Goal: Information Seeking & Learning: Learn about a topic

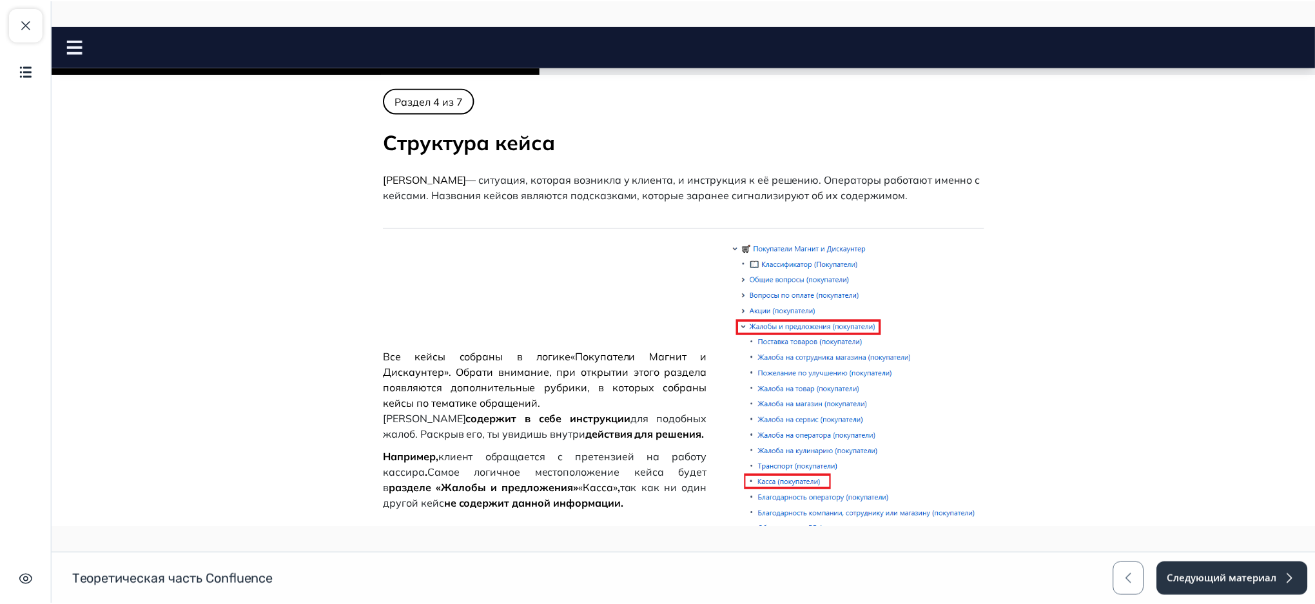
scroll to position [1090, 0]
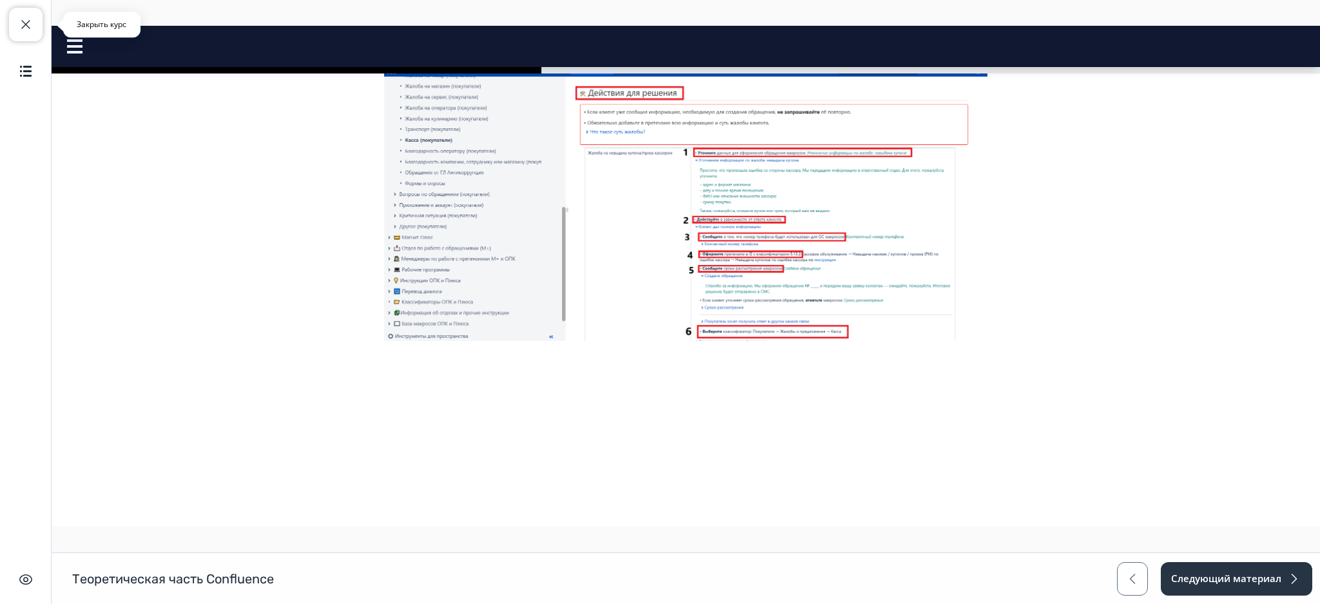
click at [32, 12] on button "Закрыть курс" at bounding box center [26, 25] width 34 height 34
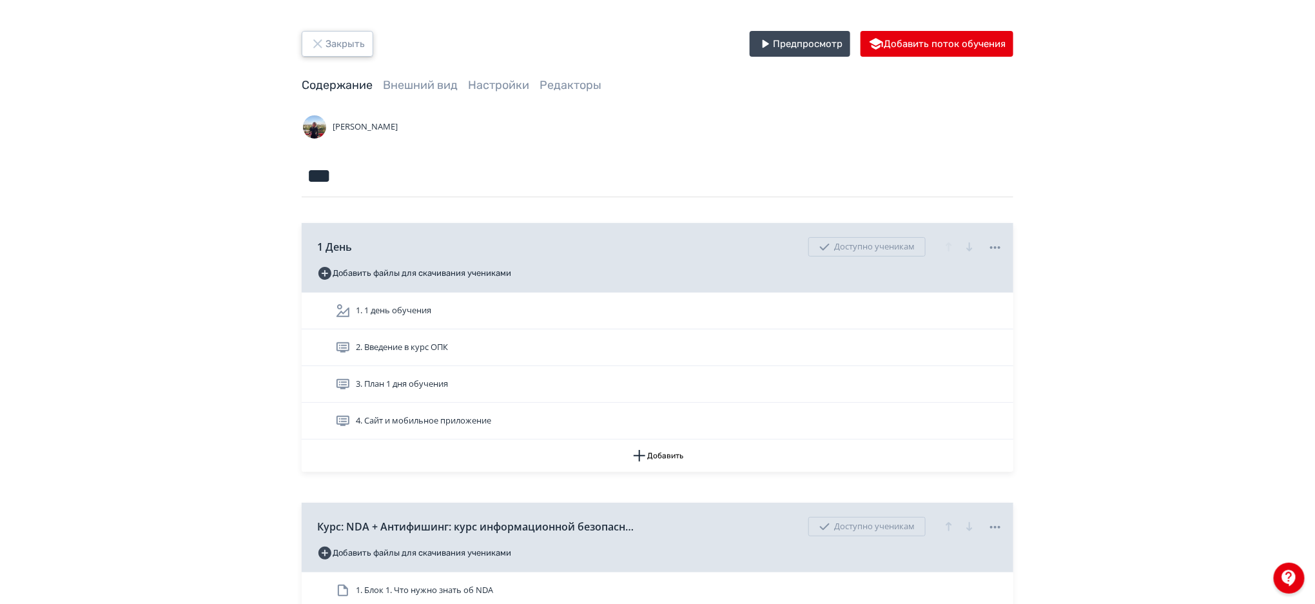
click at [351, 52] on button "Закрыть" at bounding box center [338, 44] width 72 height 26
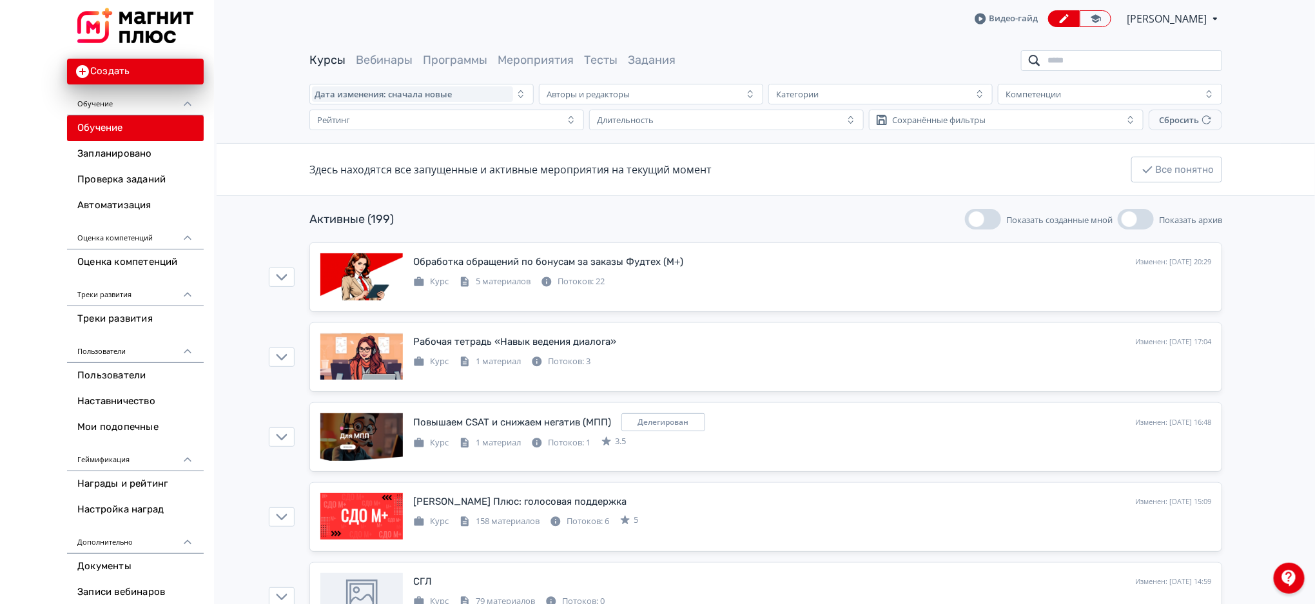
click at [1090, 64] on input "search" at bounding box center [1121, 60] width 201 height 21
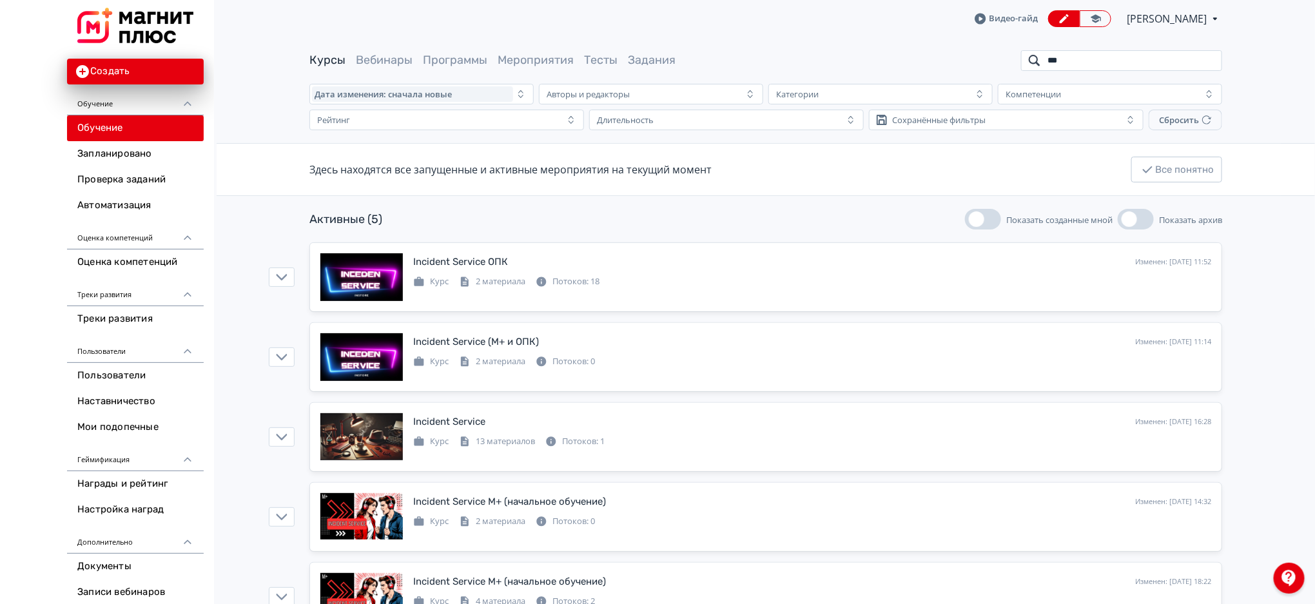
type input "***"
drag, startPoint x: 1315, startPoint y: 214, endPoint x: 1319, endPoint y: 252, distance: 38.3
click at [1315, 252] on html "React App Создать Обучение Обучение Запланировано Проверка заданий Автоматизаци…" at bounding box center [657, 302] width 1315 height 604
click at [1290, 248] on main "Курсы Вебинары Программы Мероприятия Тесты Задания *** Дата изменения: сначала …" at bounding box center [766, 346] width 1099 height 618
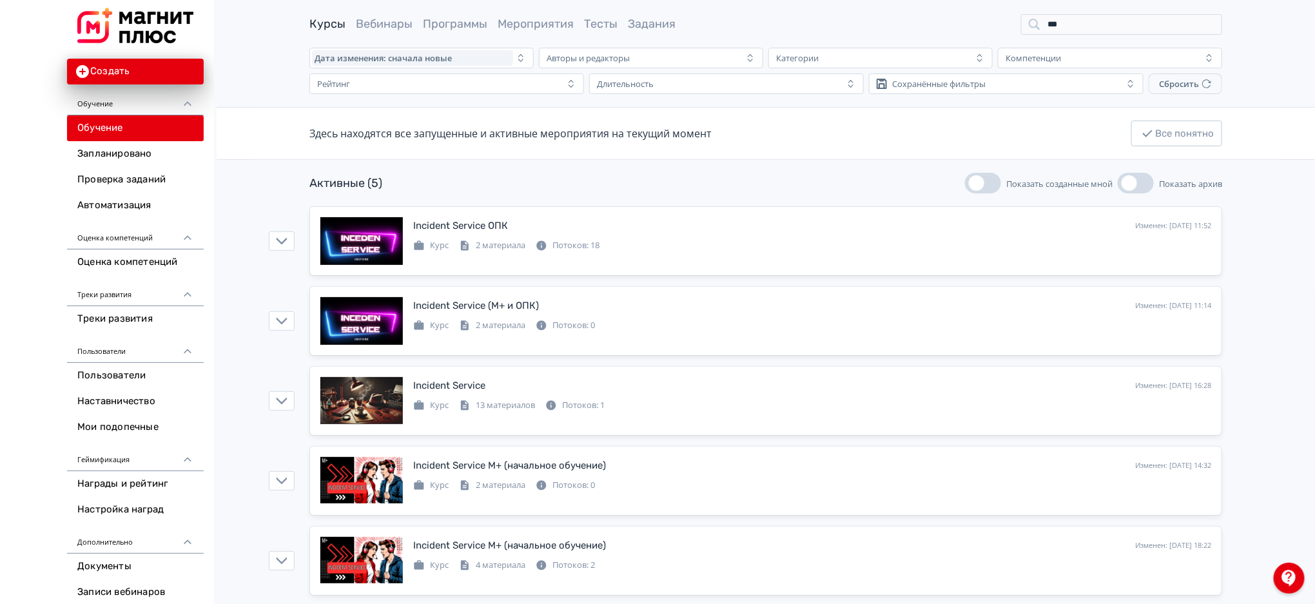
scroll to position [52, 0]
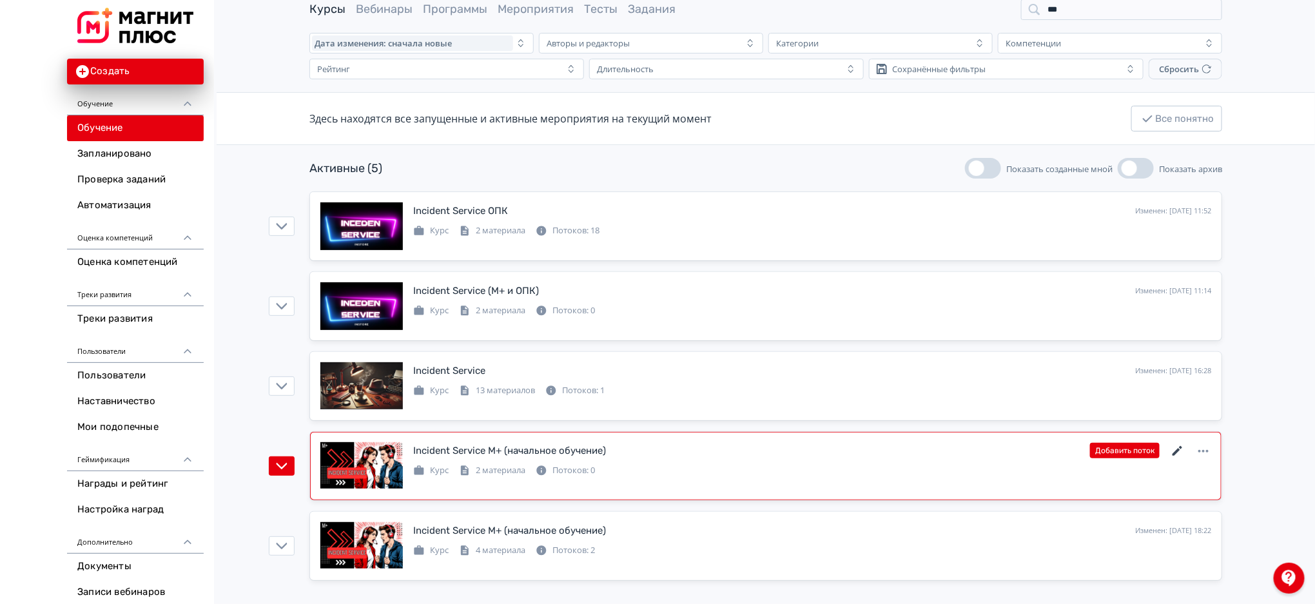
click at [1173, 451] on icon at bounding box center [1177, 451] width 15 height 15
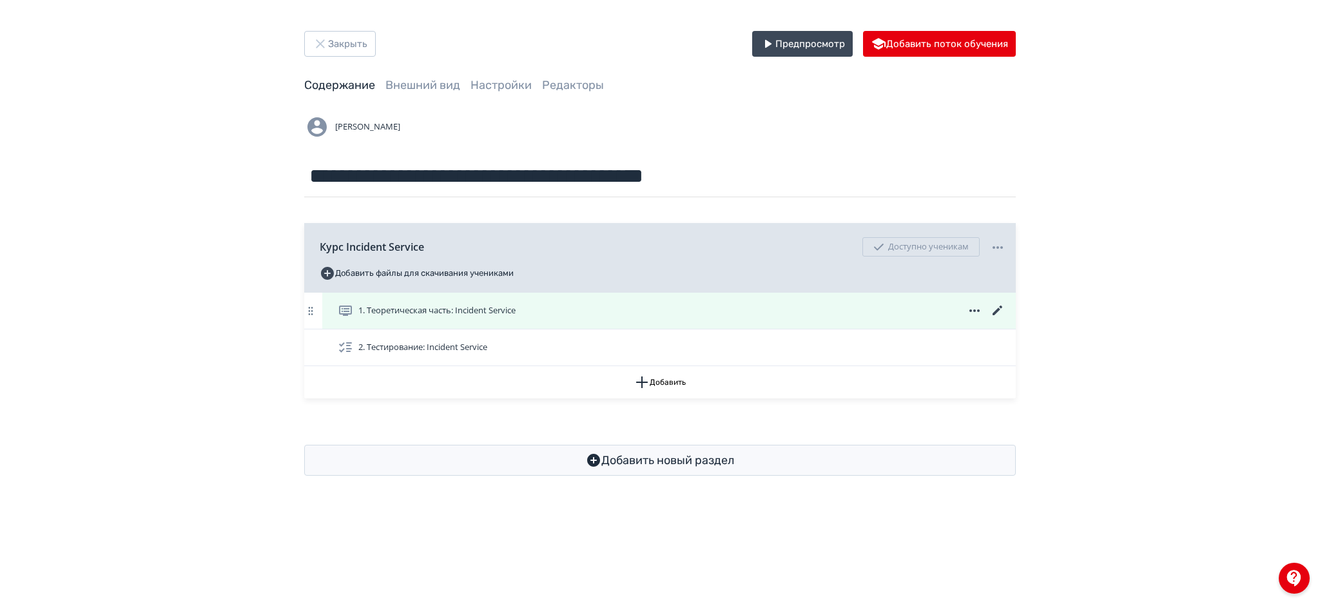
click at [743, 307] on div "1. Теоретическая часть: Incident Service" at bounding box center [672, 310] width 668 height 15
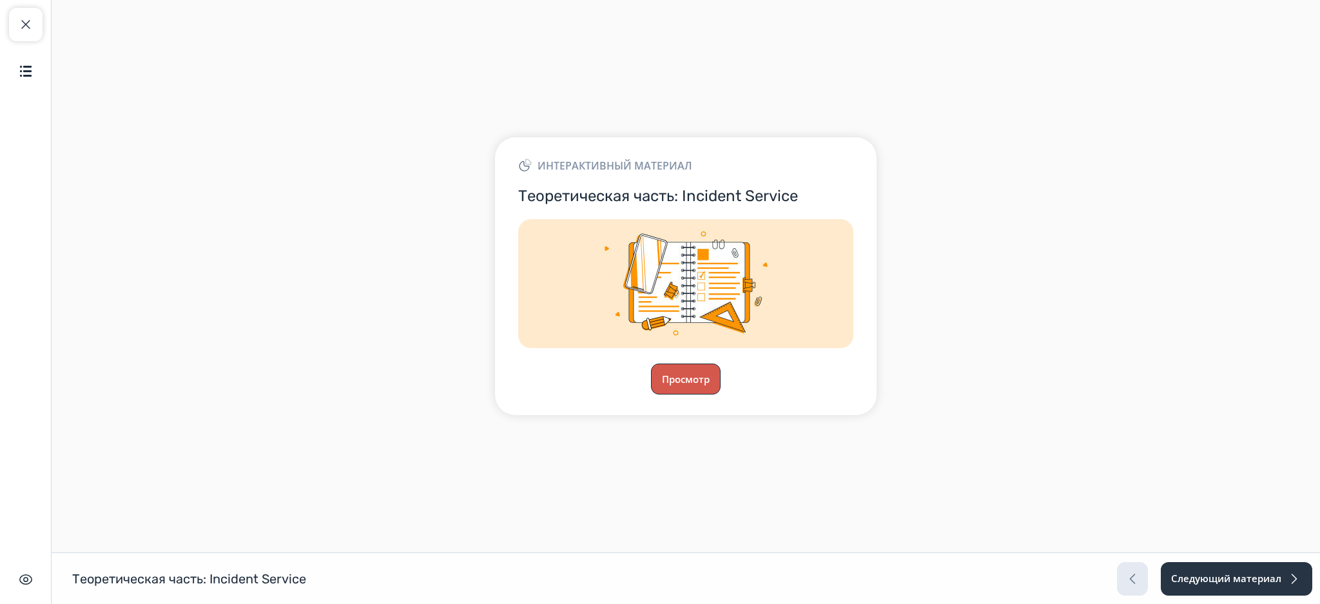
click at [693, 378] on button "Просмотр" at bounding box center [686, 379] width 70 height 31
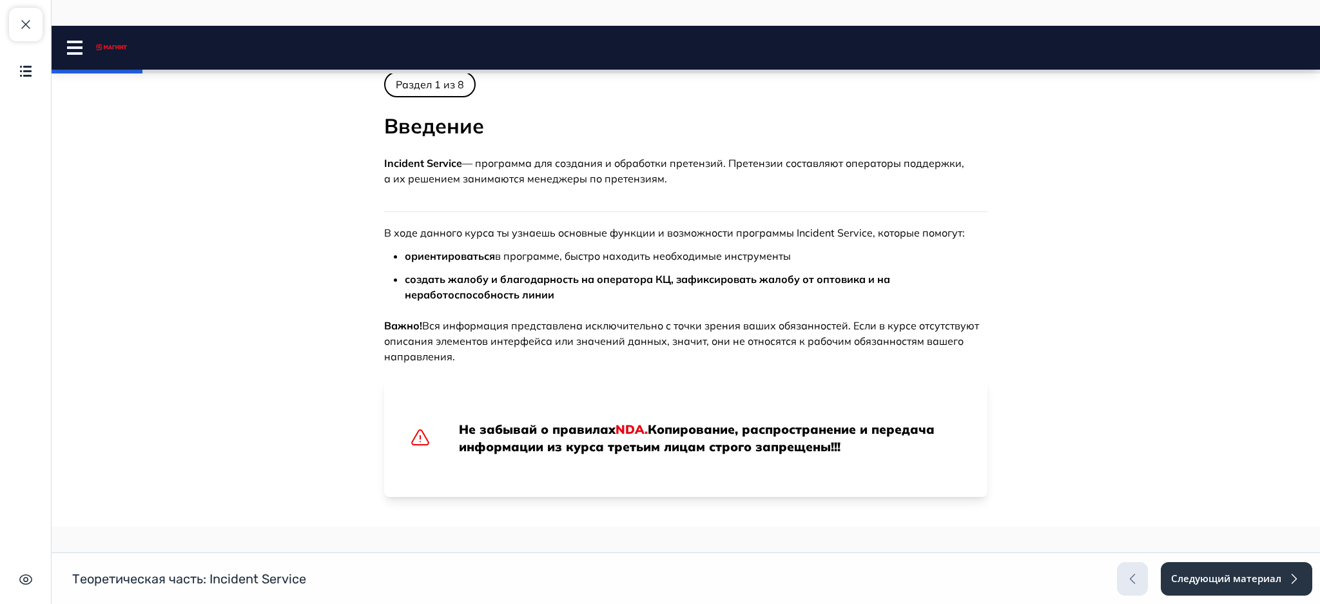
scroll to position [231, 0]
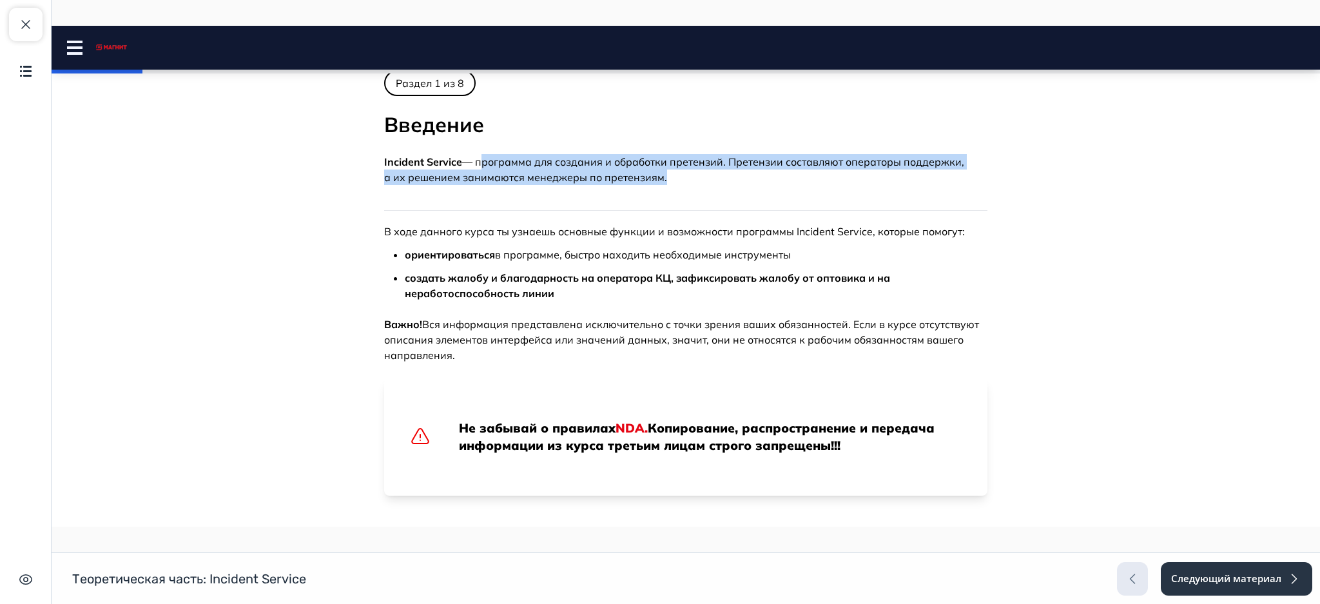
drag, startPoint x: 473, startPoint y: 161, endPoint x: 661, endPoint y: 173, distance: 188.6
click at [661, 173] on p "Incident Service — программа для создания и обработки претензий. Претензии сост…" at bounding box center [686, 169] width 604 height 31
copy p "программа для создания и обработки претензий. Претензии составляют операторы по…"
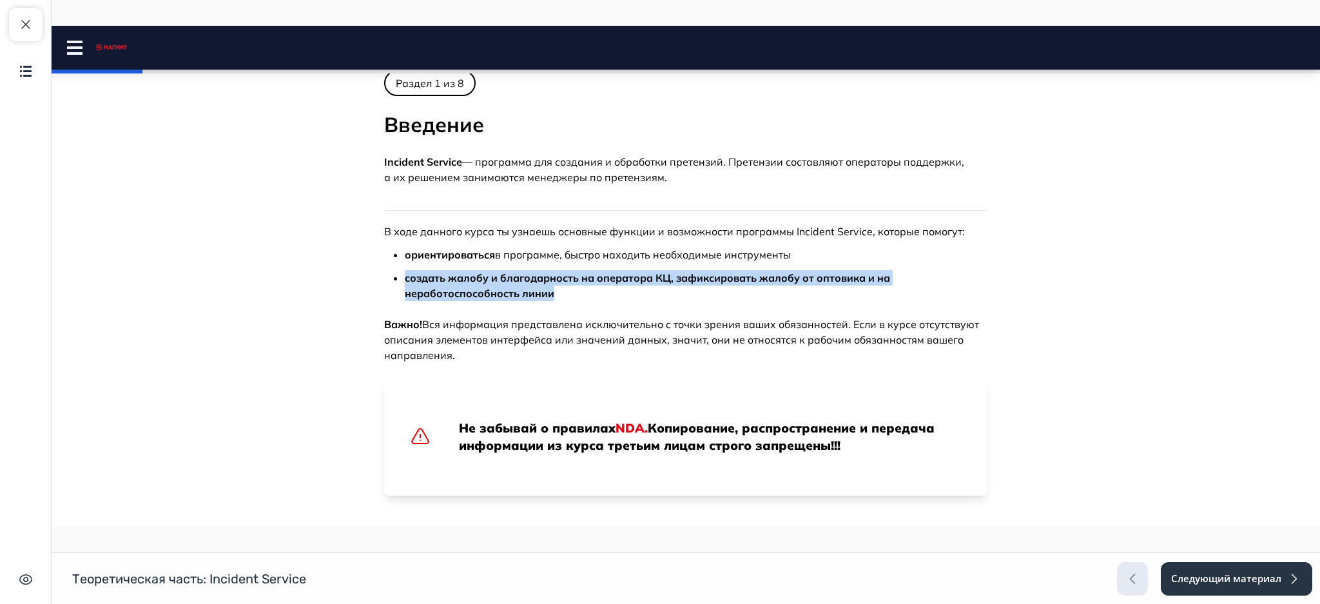
drag, startPoint x: 397, startPoint y: 273, endPoint x: 551, endPoint y: 290, distance: 155.0
click at [551, 290] on div "В ходе данного курса ты узнаешь основные функции и возможности программы Incide…" at bounding box center [686, 262] width 604 height 77
copy strong "создать жалобу и благодарность на оператора КЦ, зафиксировать жалобу от оптовик…"
click at [493, 281] on strong "создать жалобу и благодарность на оператора КЦ, зафиксировать жалобу от оптовик…" at bounding box center [648, 285] width 486 height 28
drag, startPoint x: 544, startPoint y: 289, endPoint x: 406, endPoint y: 279, distance: 139.0
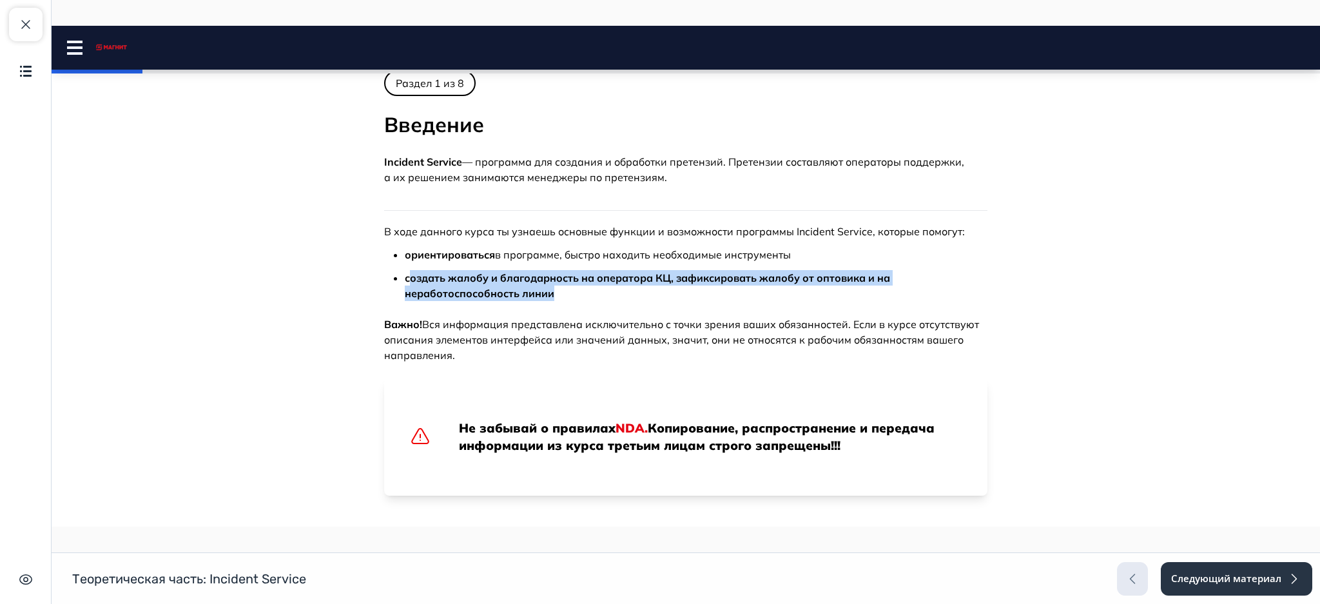
click at [406, 279] on strong "создать жалобу и благодарность на оператора КЦ, зафиксировать жалобу от оптовик…" at bounding box center [648, 285] width 486 height 28
copy strong "оздать жалобу и благодарность на оператора КЦ, зафиксировать жалобу от оптовика…"
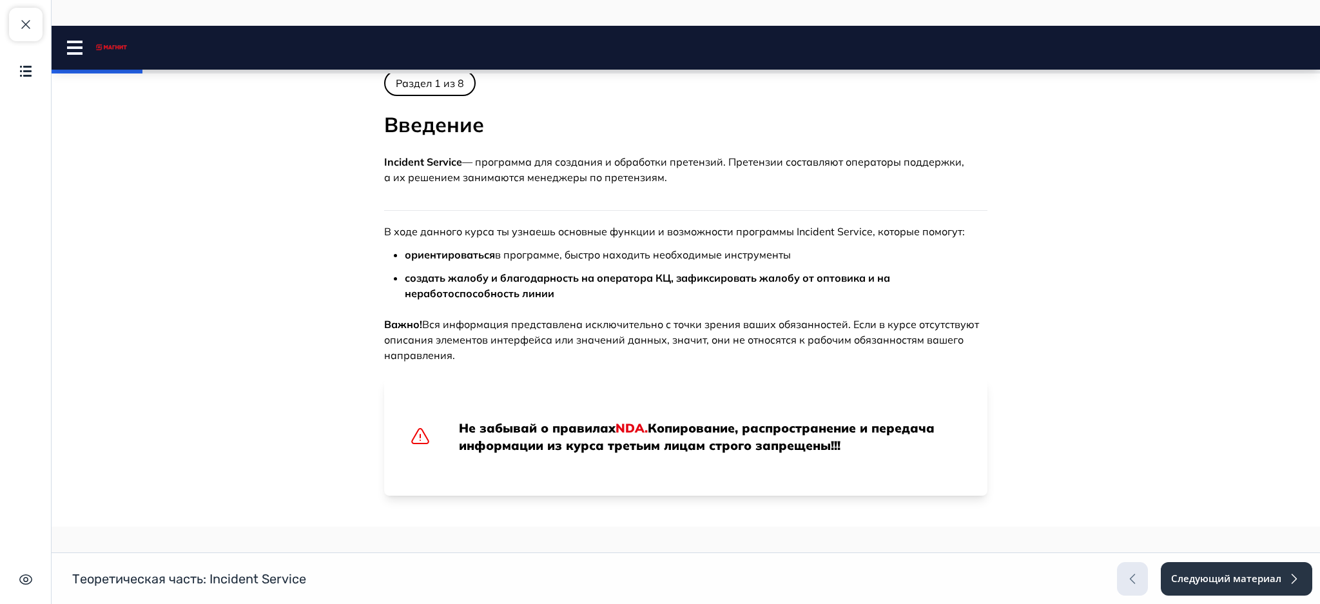
click at [1006, 205] on body "Incident Service Close panel 7% пройдено 1. Введение" at bounding box center [686, 205] width 1269 height 738
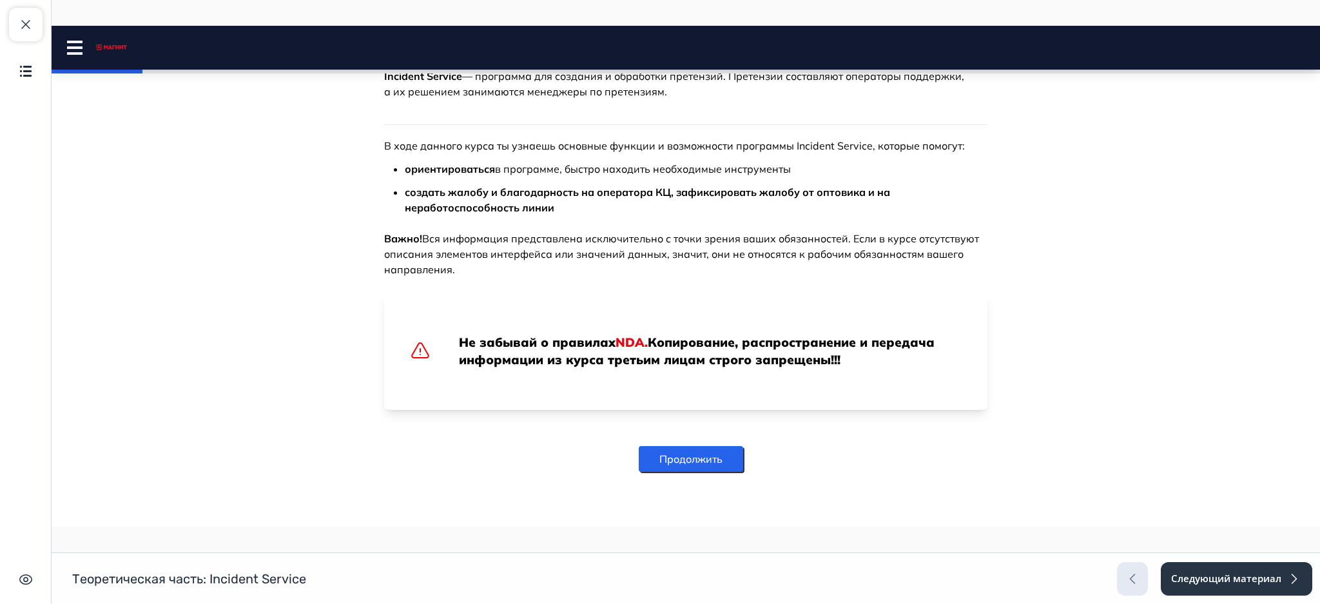
scroll to position [248, 0]
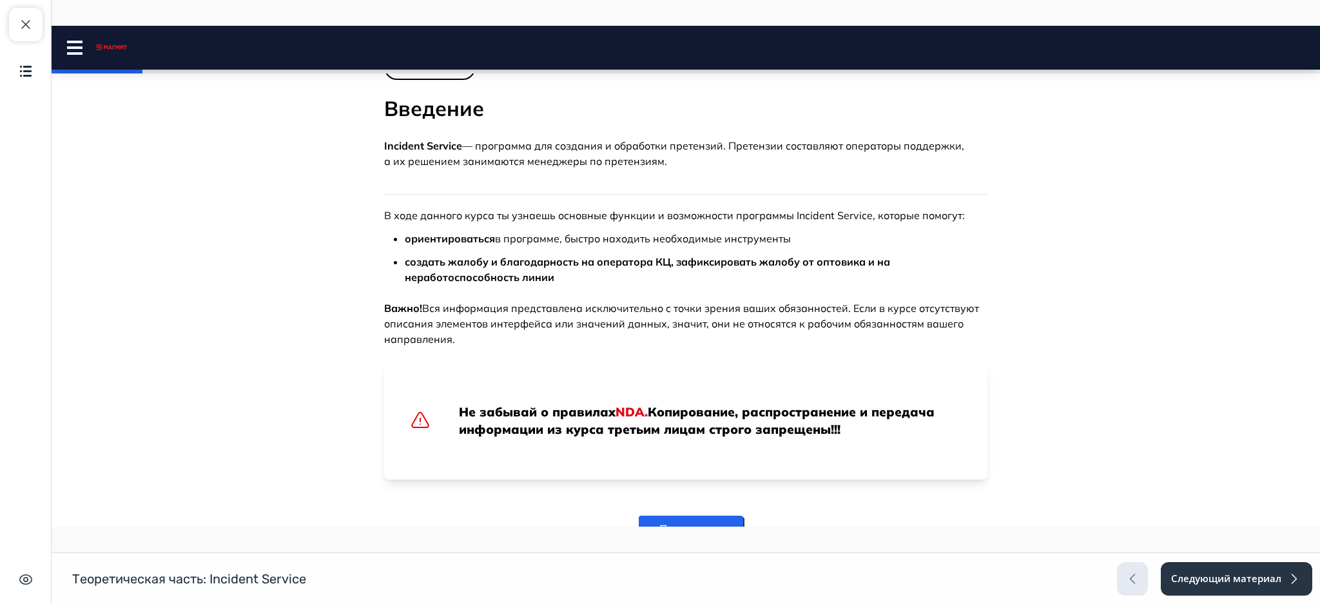
click at [75, 35] on nav "Incident Service Close panel" at bounding box center [686, 48] width 1269 height 44
click at [74, 47] on rect at bounding box center [74, 47] width 15 height 3
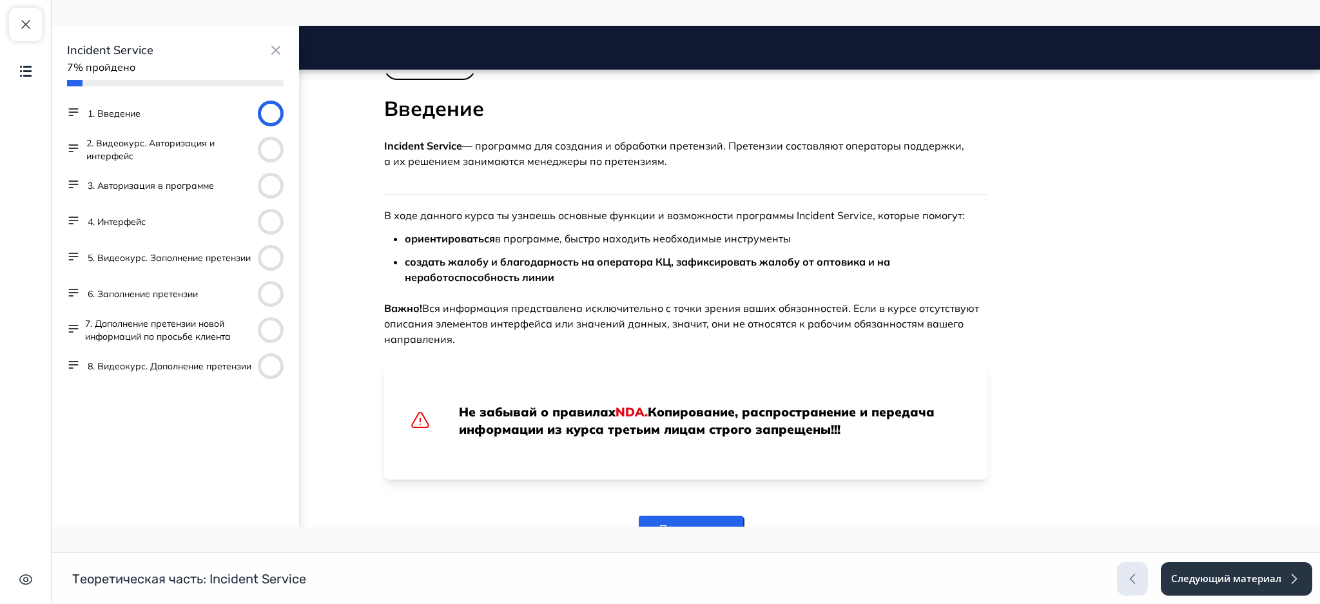
click at [126, 290] on button "6. Заполнение претензии" at bounding box center [143, 294] width 110 height 13
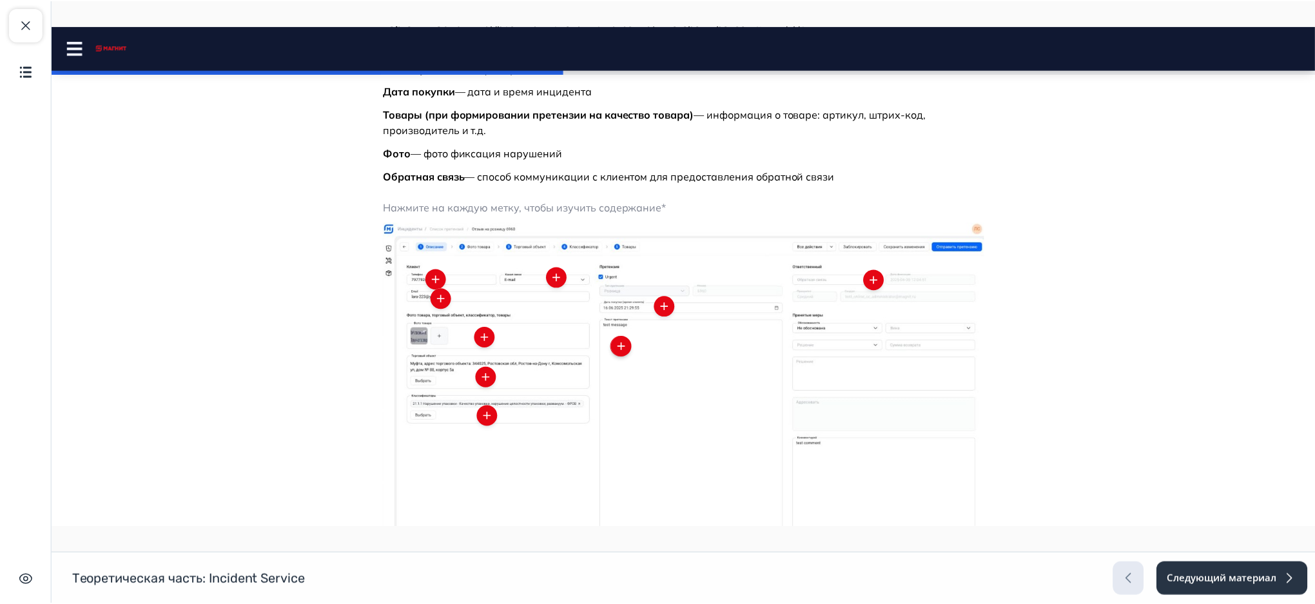
scroll to position [318, 0]
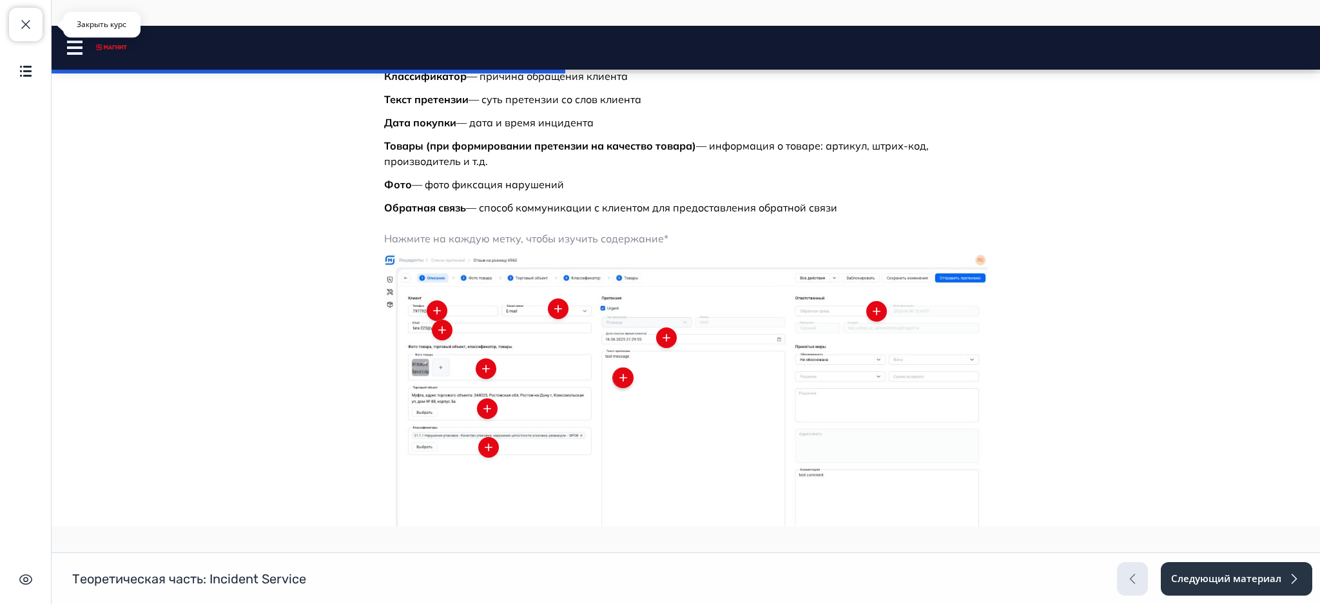
click at [26, 30] on span "button" at bounding box center [25, 24] width 15 height 15
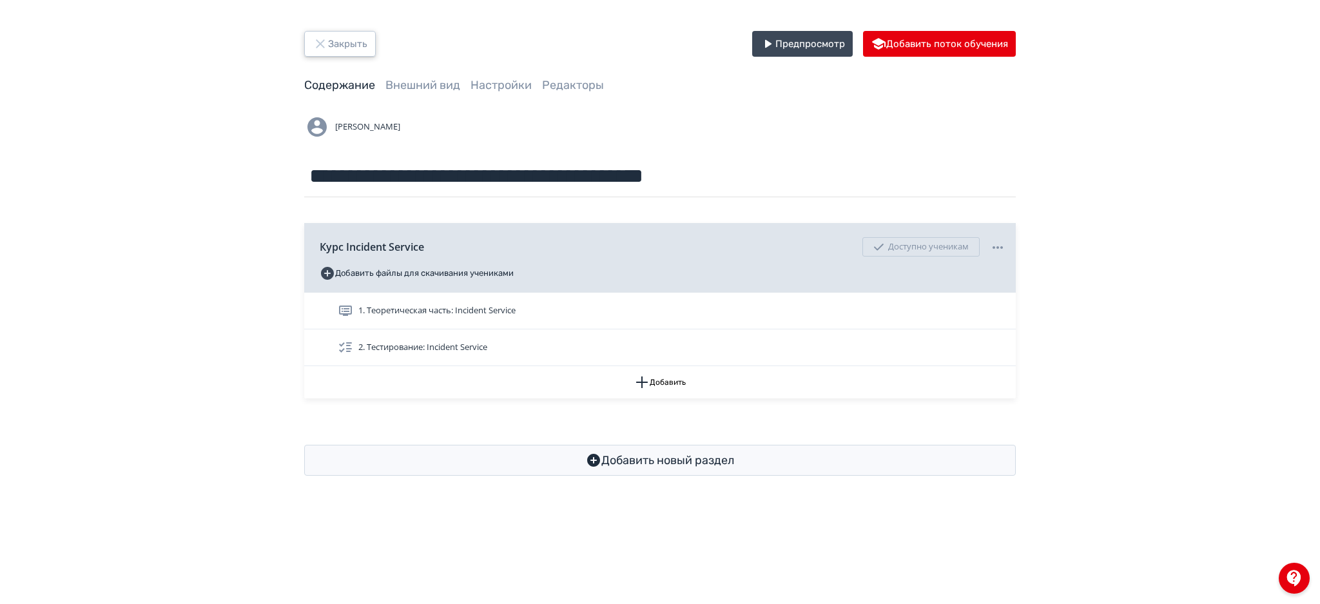
click at [339, 35] on button "Закрыть" at bounding box center [340, 44] width 72 height 26
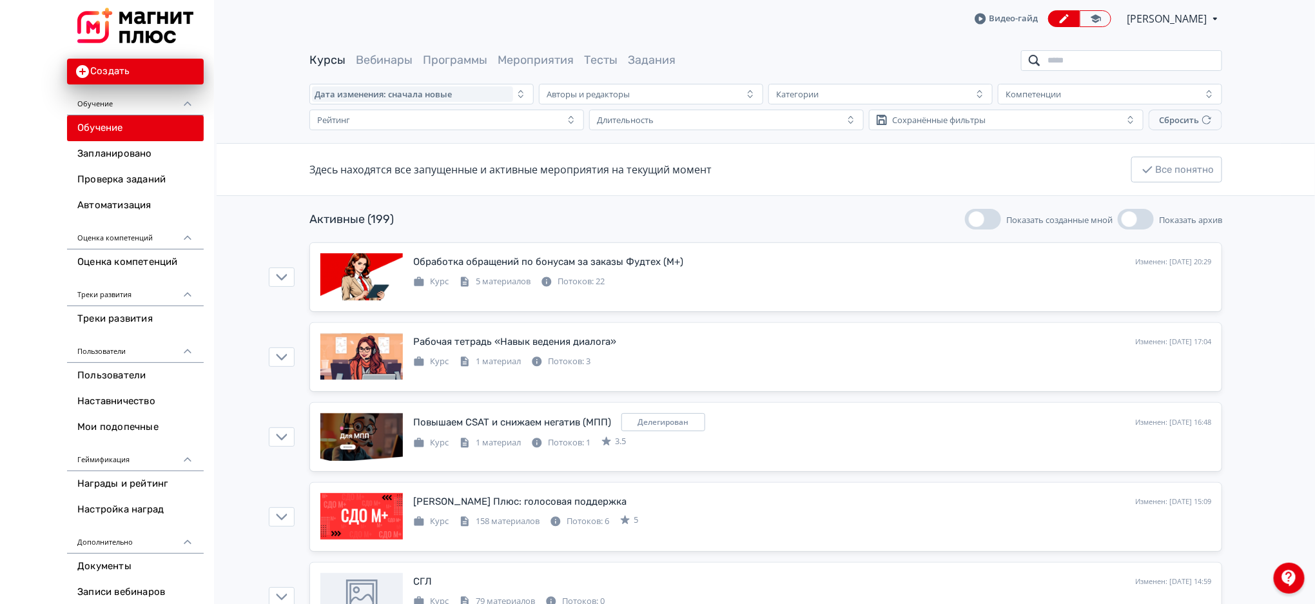
click at [1073, 59] on input "search" at bounding box center [1121, 60] width 201 height 21
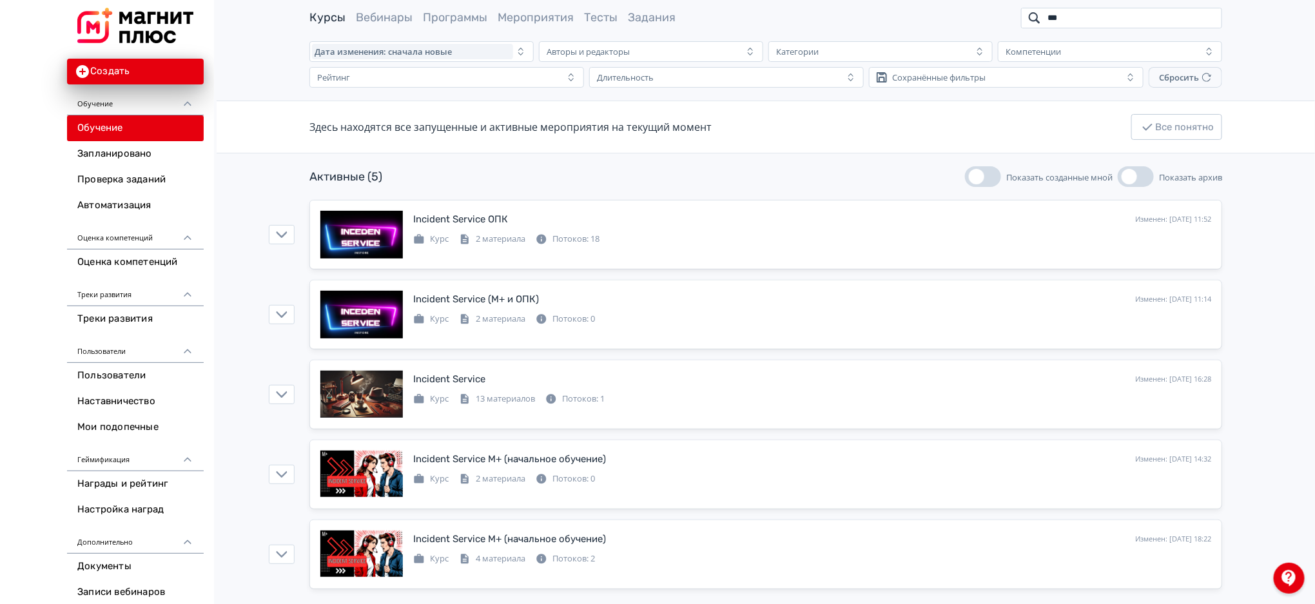
scroll to position [52, 0]
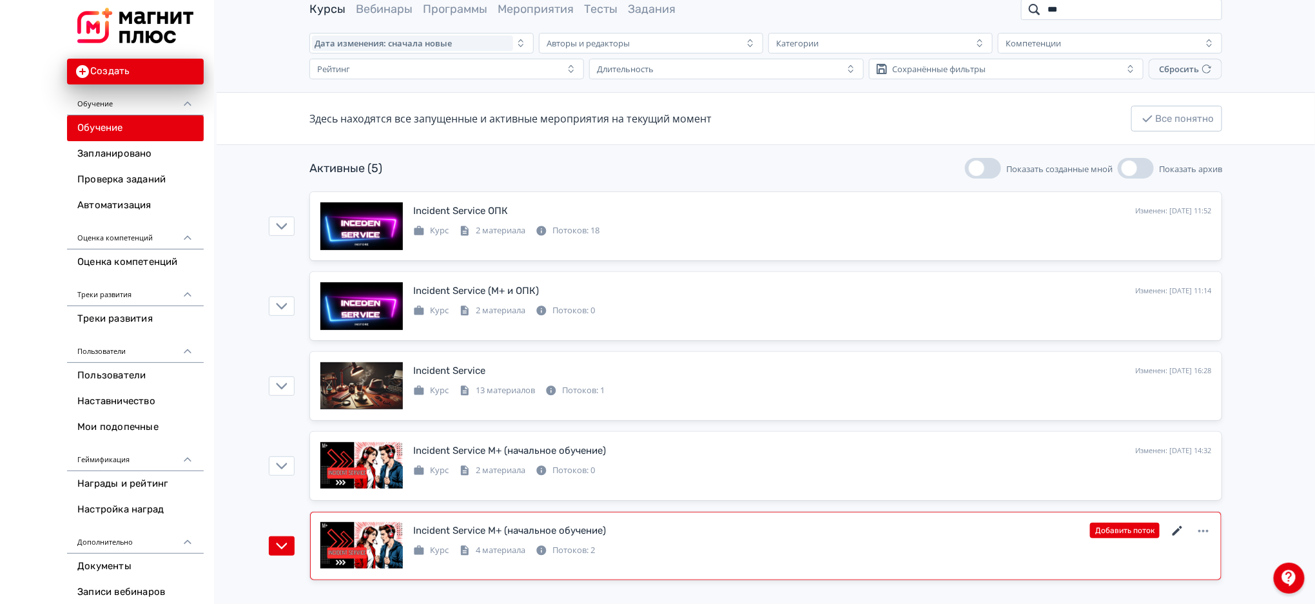
type input "***"
click at [1172, 531] on icon at bounding box center [1177, 531] width 15 height 15
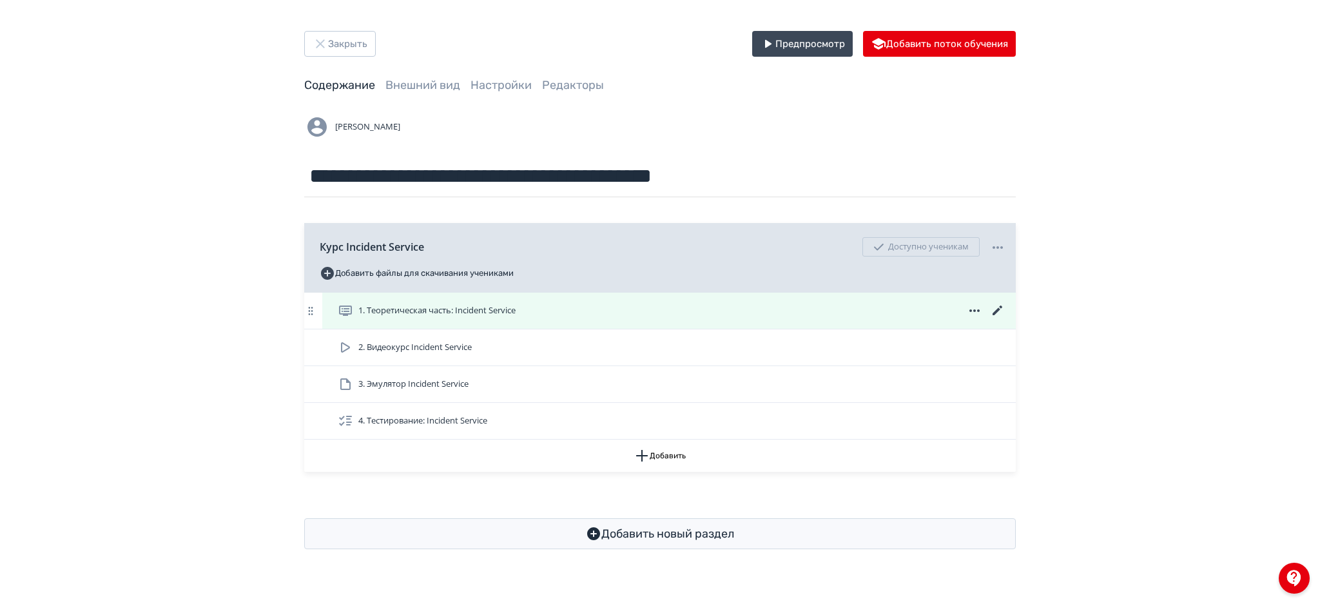
click at [824, 299] on div "1. Теоретическая часть: Incident Service" at bounding box center [669, 311] width 694 height 36
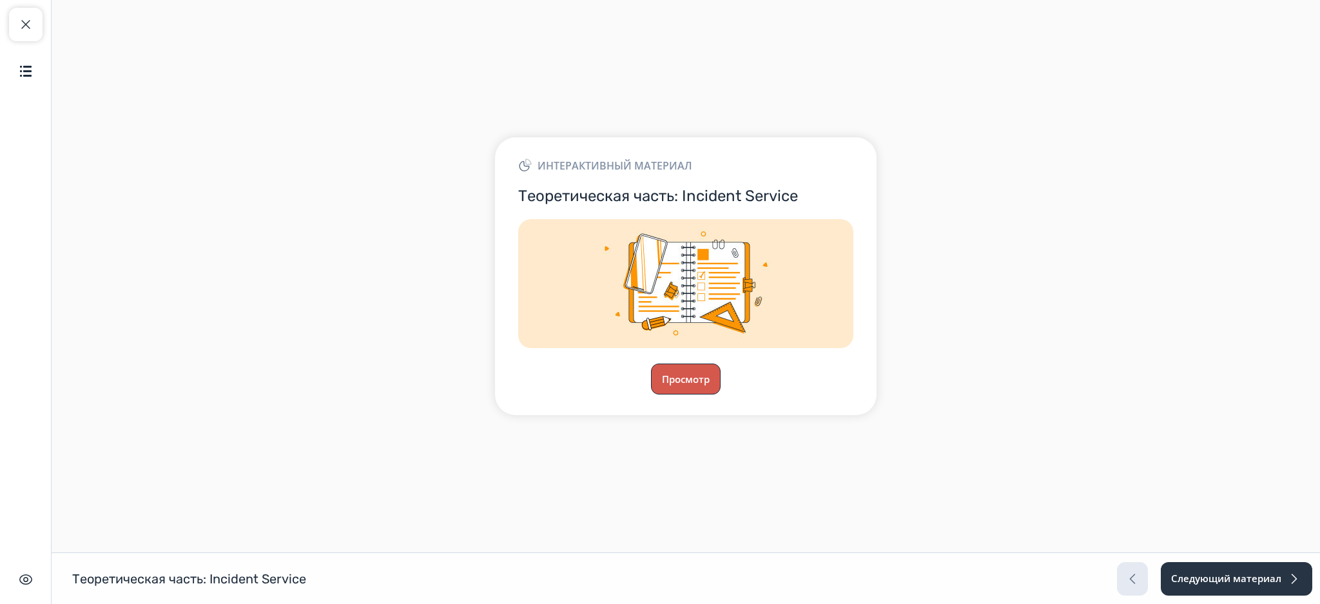
click at [684, 381] on button "Просмотр" at bounding box center [686, 379] width 70 height 31
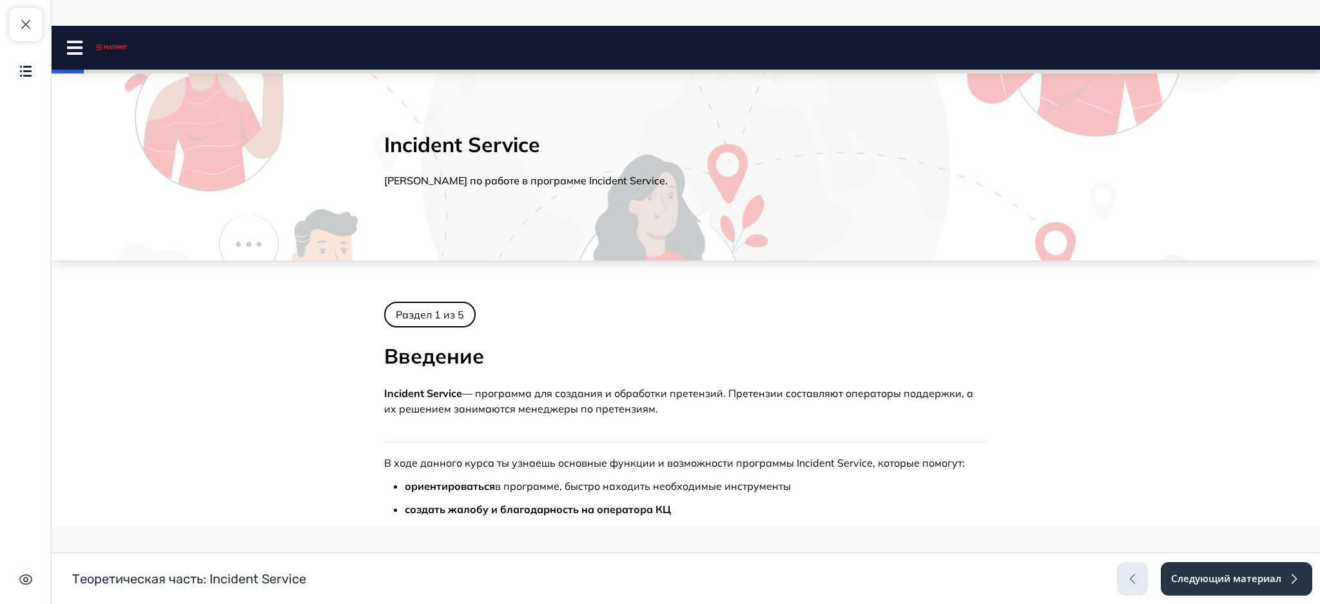
click at [68, 39] on button at bounding box center [74, 47] width 15 height 21
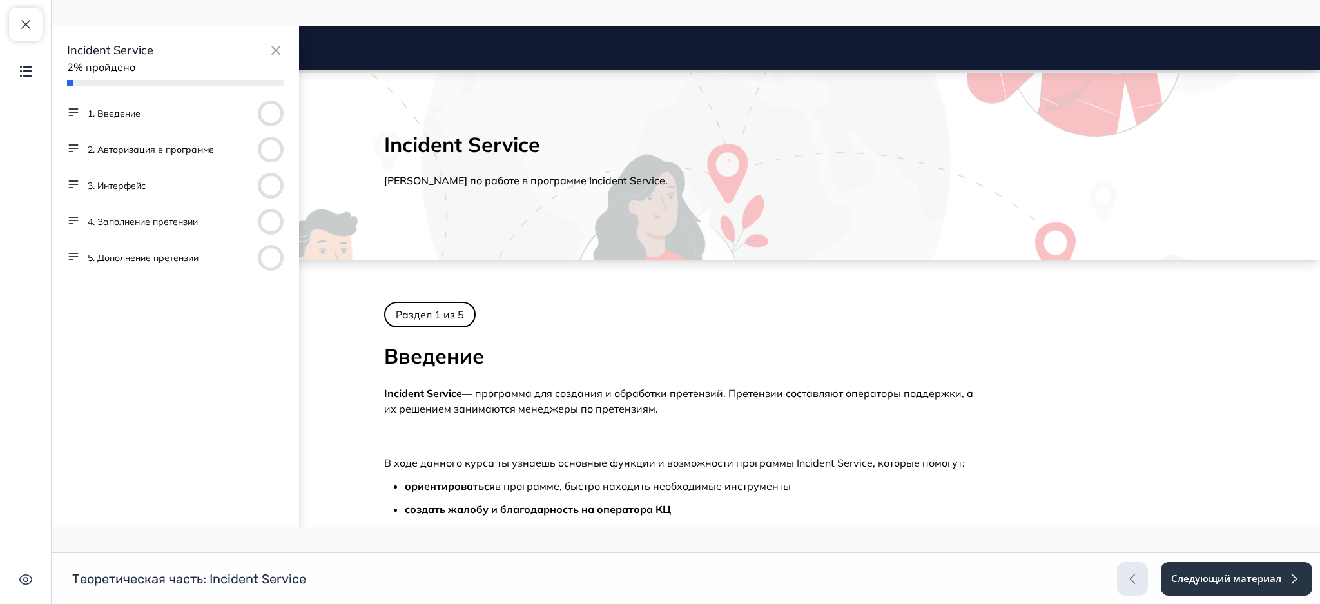
click at [138, 221] on button "4. Заполнение претензии" at bounding box center [143, 221] width 110 height 13
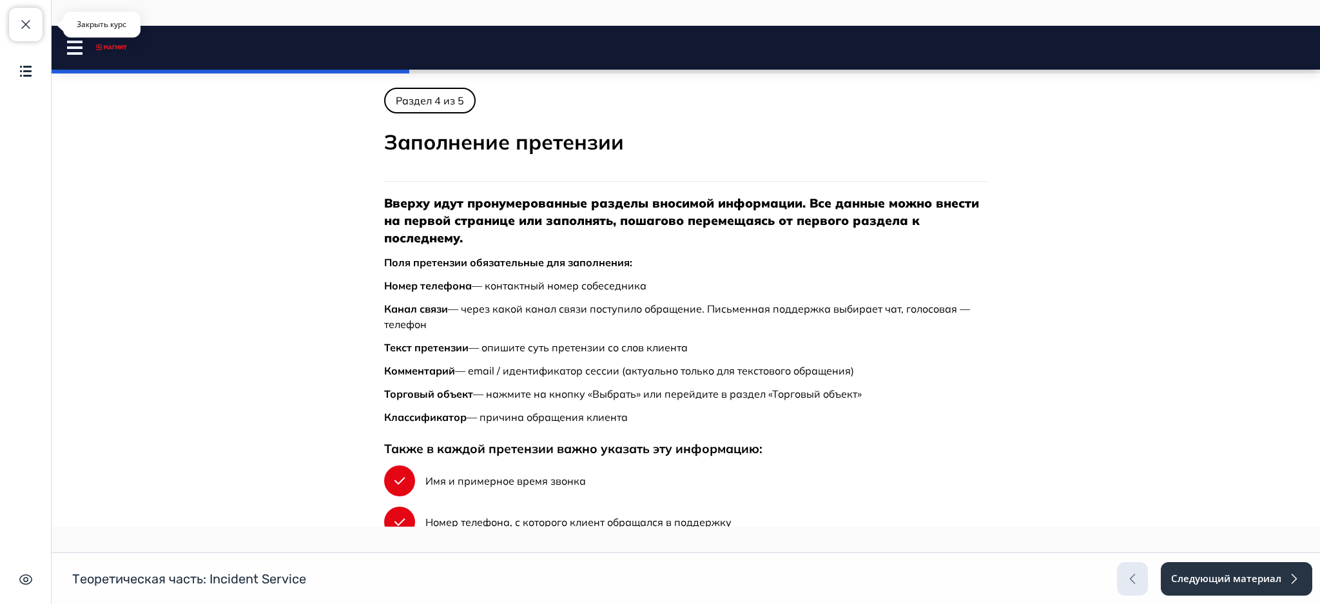
click at [25, 28] on span "button" at bounding box center [25, 24] width 15 height 15
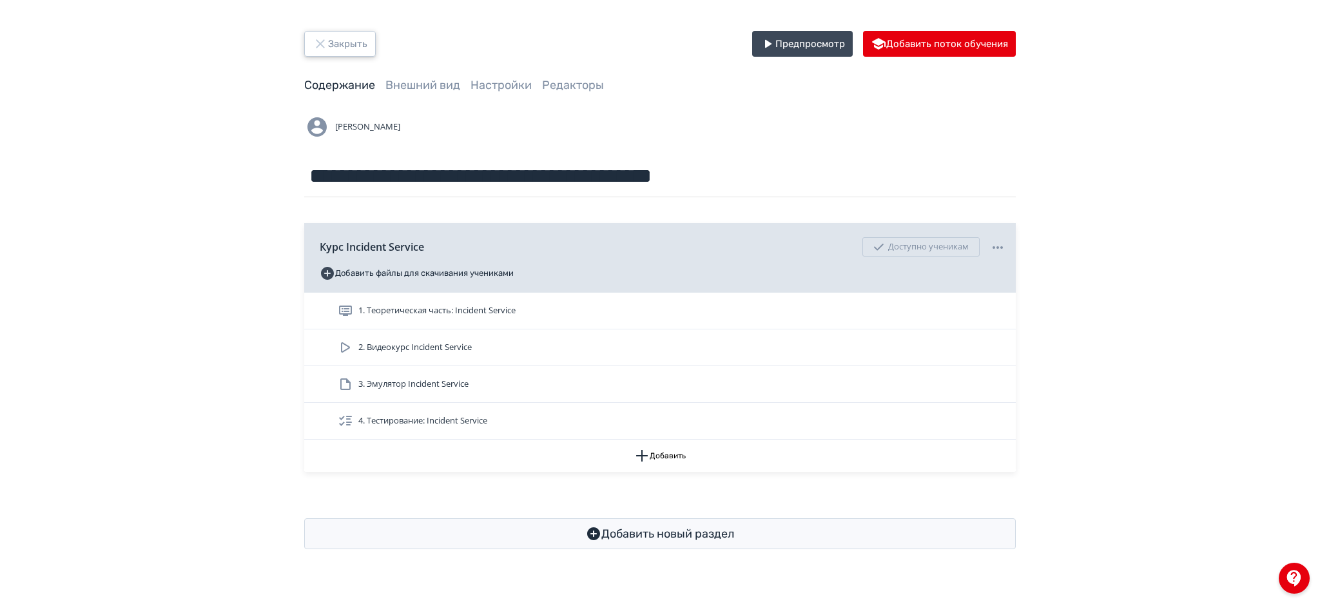
click at [343, 38] on button "Закрыть" at bounding box center [340, 44] width 72 height 26
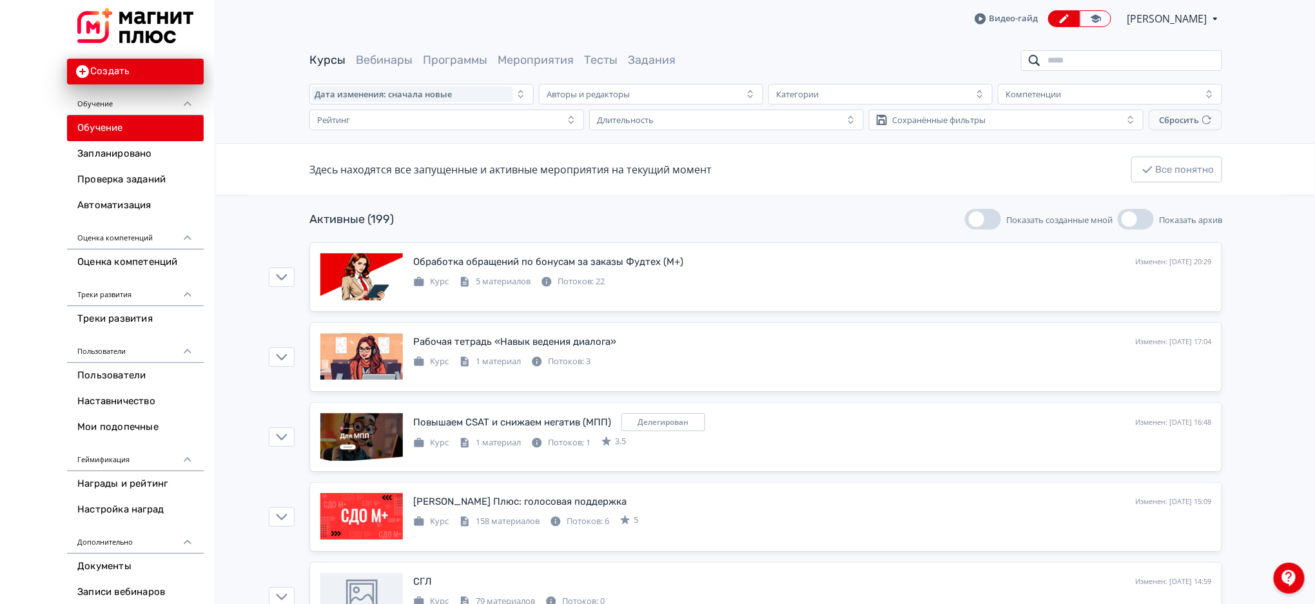
click at [1136, 61] on input "search" at bounding box center [1121, 60] width 201 height 21
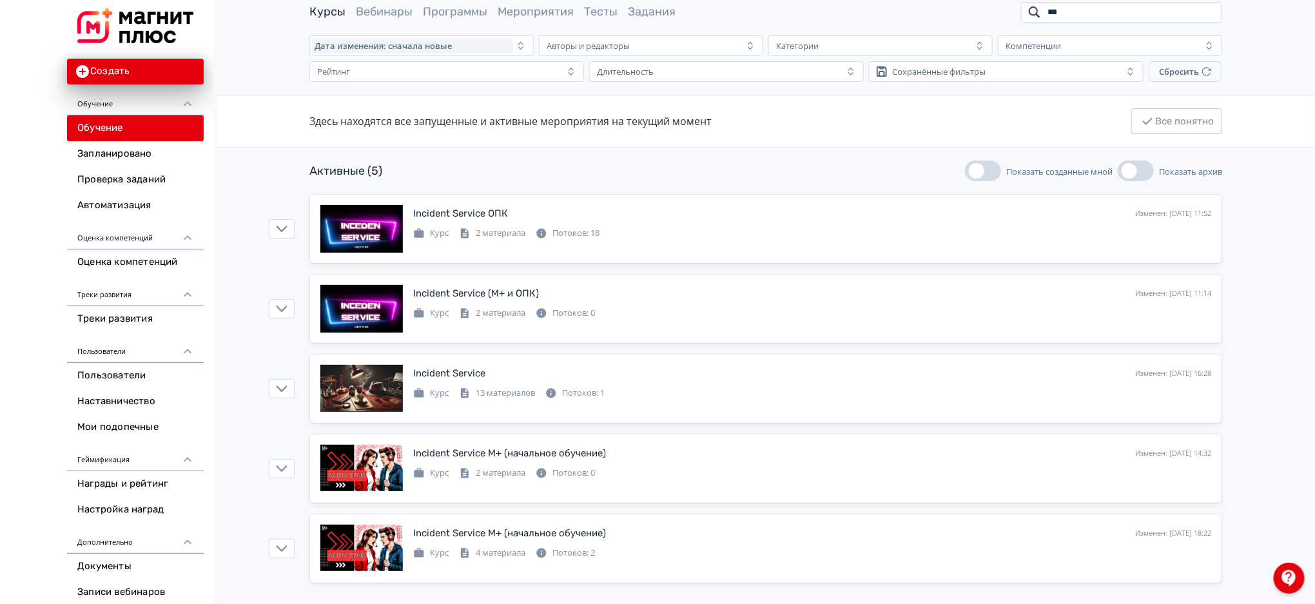
scroll to position [52, 0]
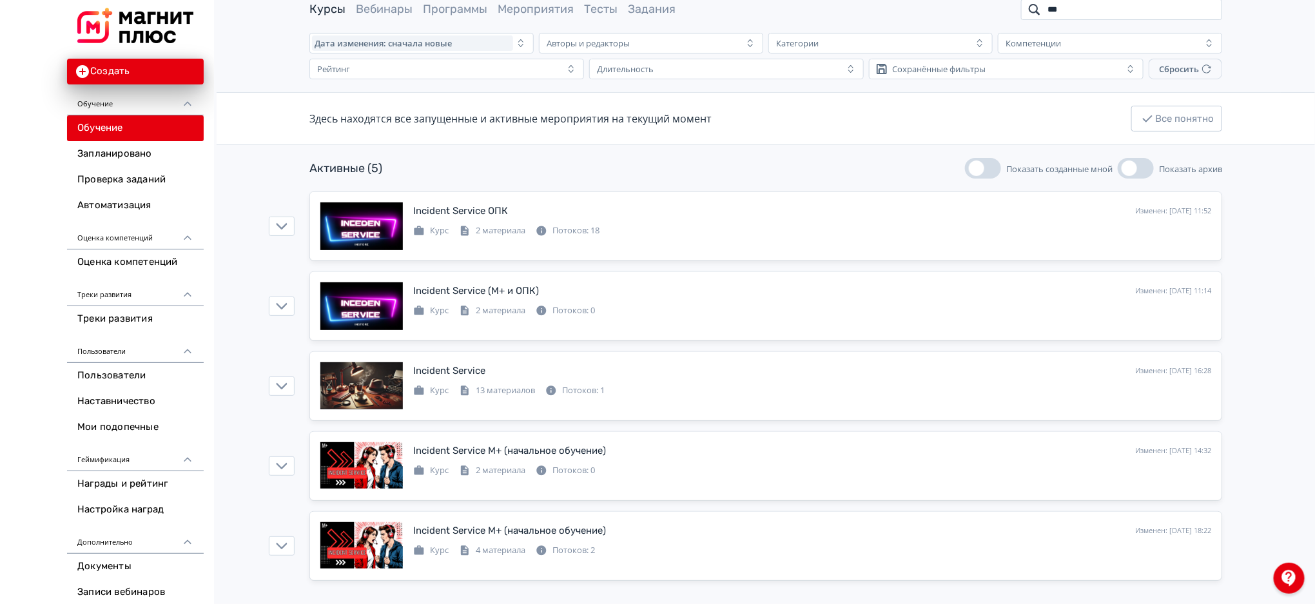
type input "***"
click at [839, 237] on div "Incident Service ОПК Изменен: [DATE] 11:52 Добавить поток Курс 2 материала Пото…" at bounding box center [765, 226] width 891 height 48
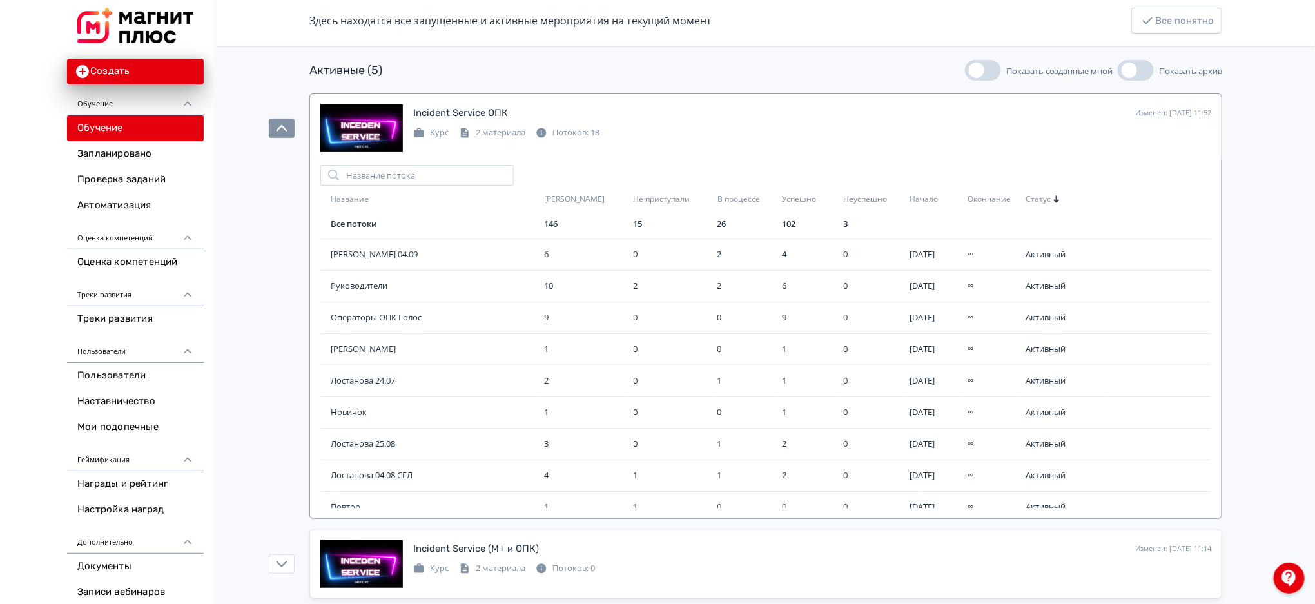
scroll to position [0, 0]
click at [769, 133] on div "Курс 2 материала Потоков: 18" at bounding box center [812, 131] width 798 height 15
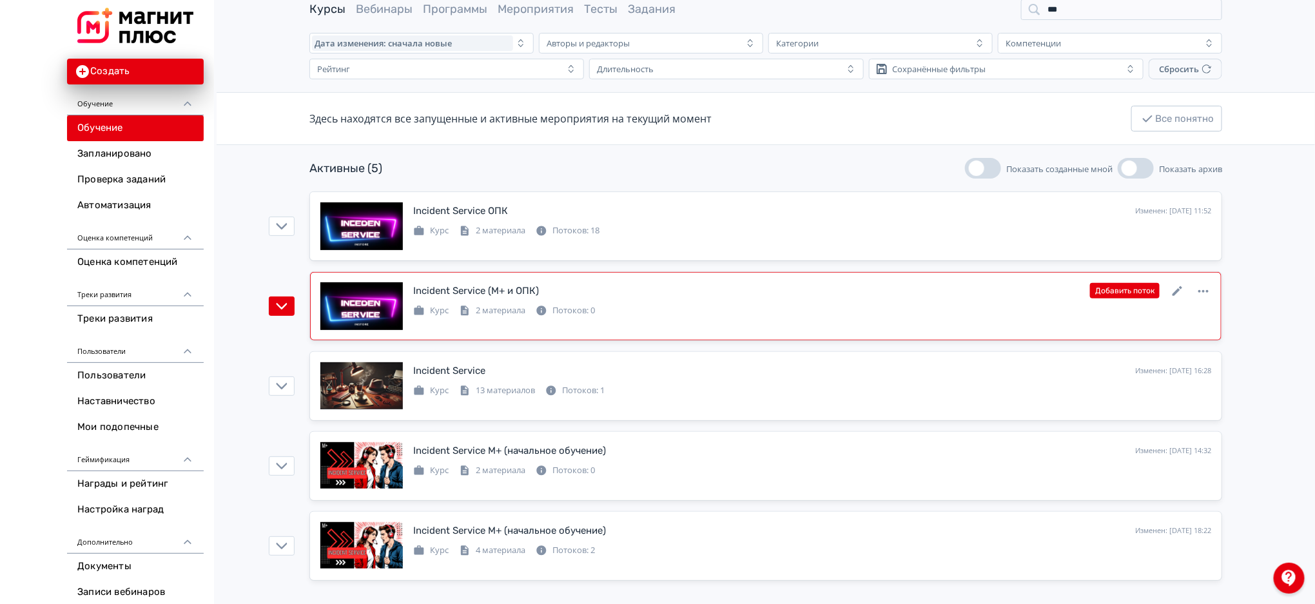
click at [911, 319] on div "Incident Service (М+ и ОПК) Изменен: [DATE] 11:14 Добавить поток Курс 2 материа…" at bounding box center [765, 306] width 891 height 48
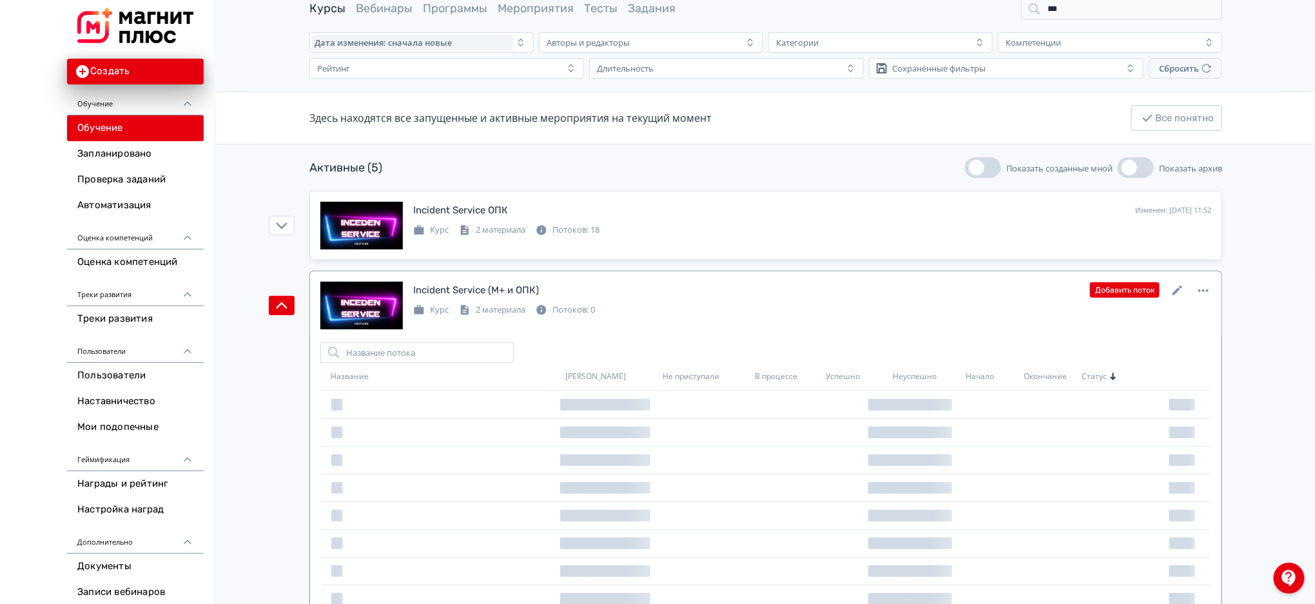
scroll to position [149, 0]
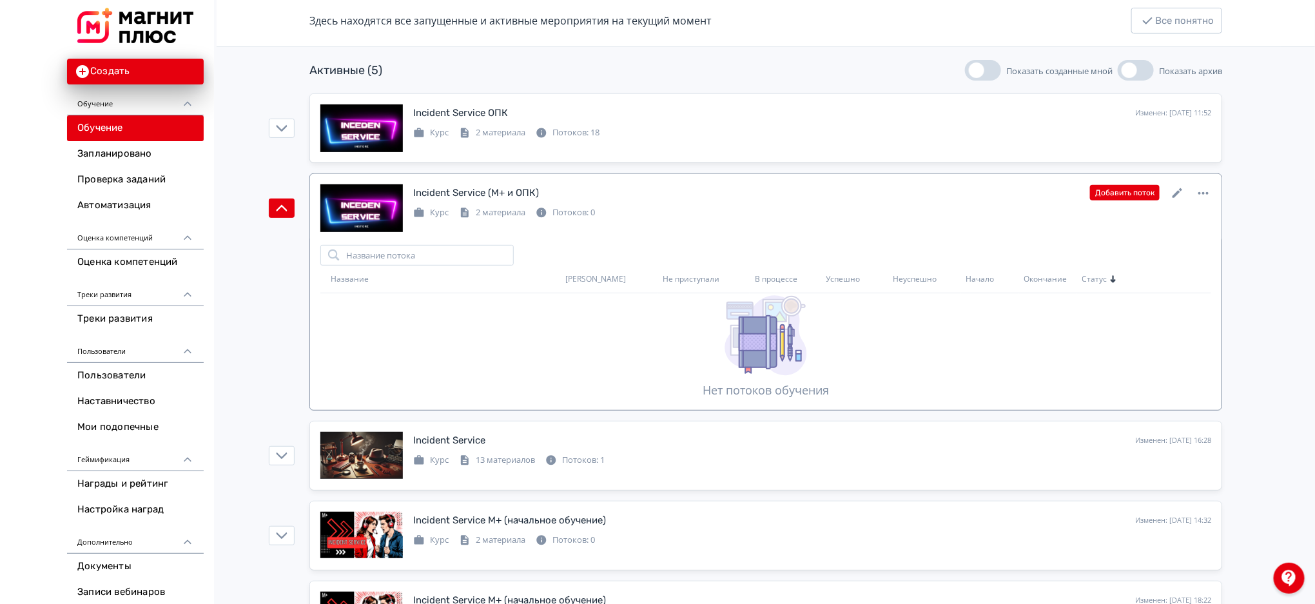
click at [847, 202] on div "Incident Service (М+ и ОПК) Изменен: [DATE] 11:14 Добавить поток Курс 2 материа…" at bounding box center [812, 201] width 798 height 35
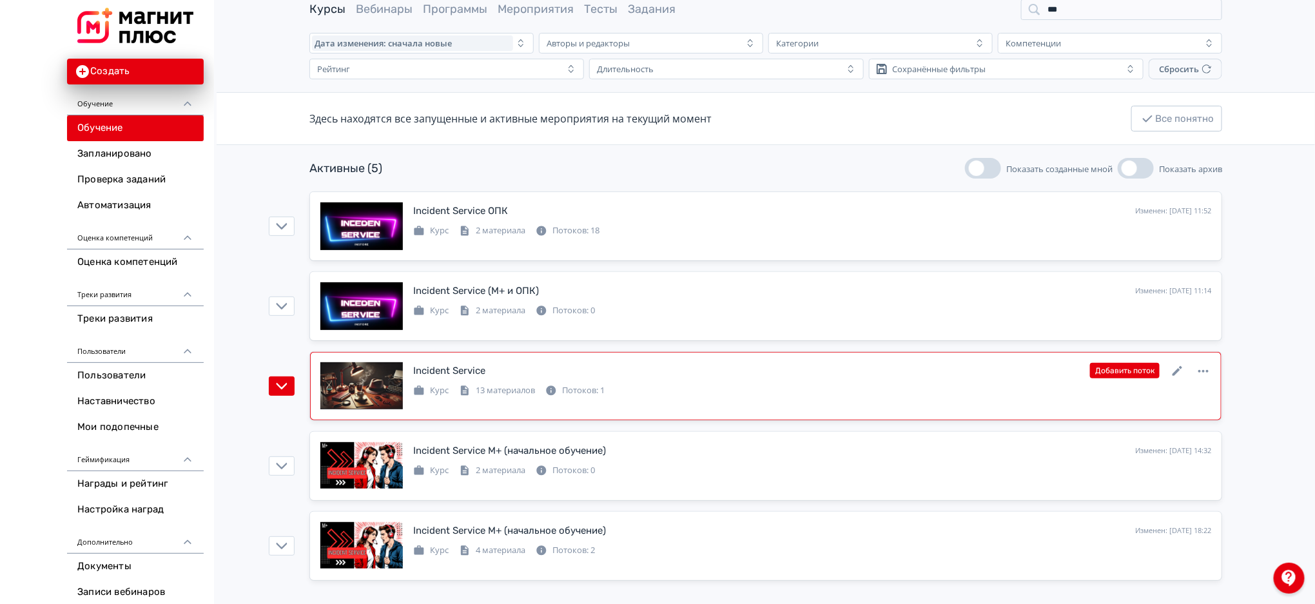
click at [1008, 408] on div "Incident Service Изменен: [DATE] 16:28 Добавить поток Курс 13 материалов Потоко…" at bounding box center [765, 386] width 891 height 48
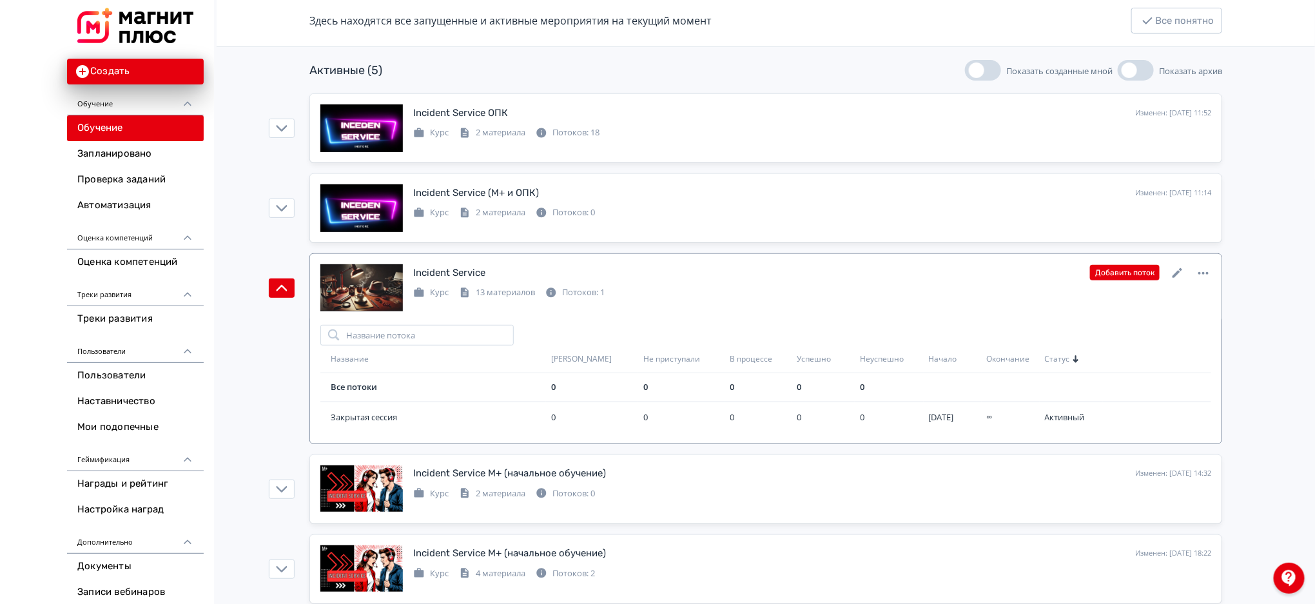
click at [934, 284] on div "Курс 13 материалов Потоков: 1" at bounding box center [812, 291] width 798 height 15
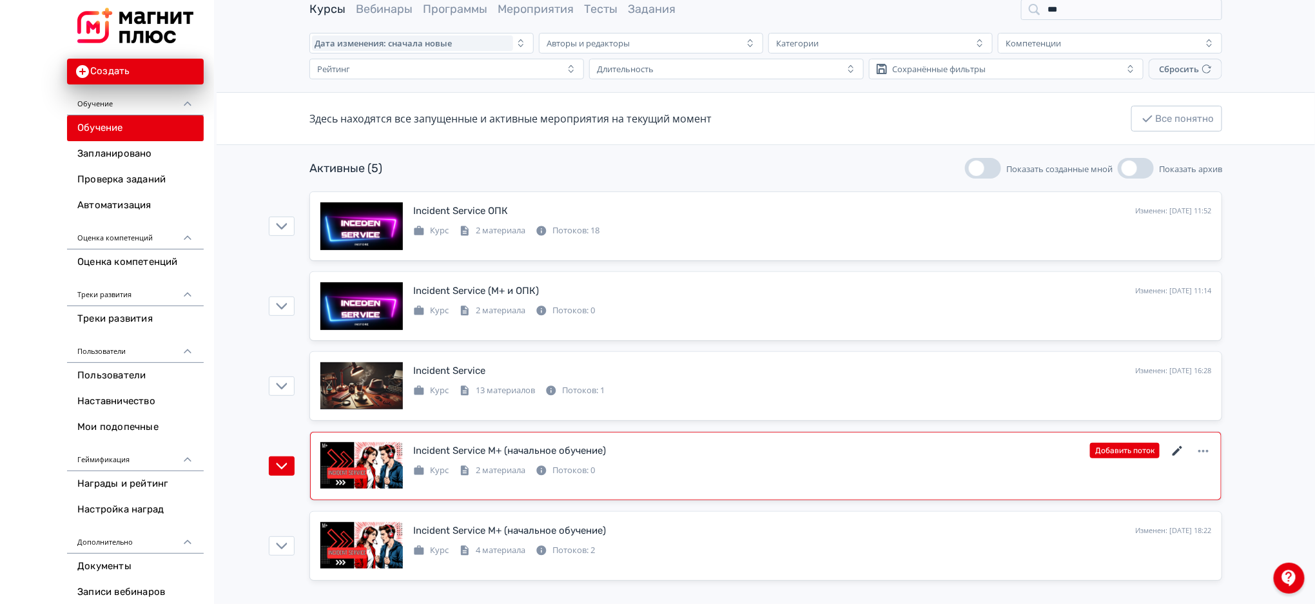
click at [1181, 450] on icon at bounding box center [1177, 451] width 15 height 15
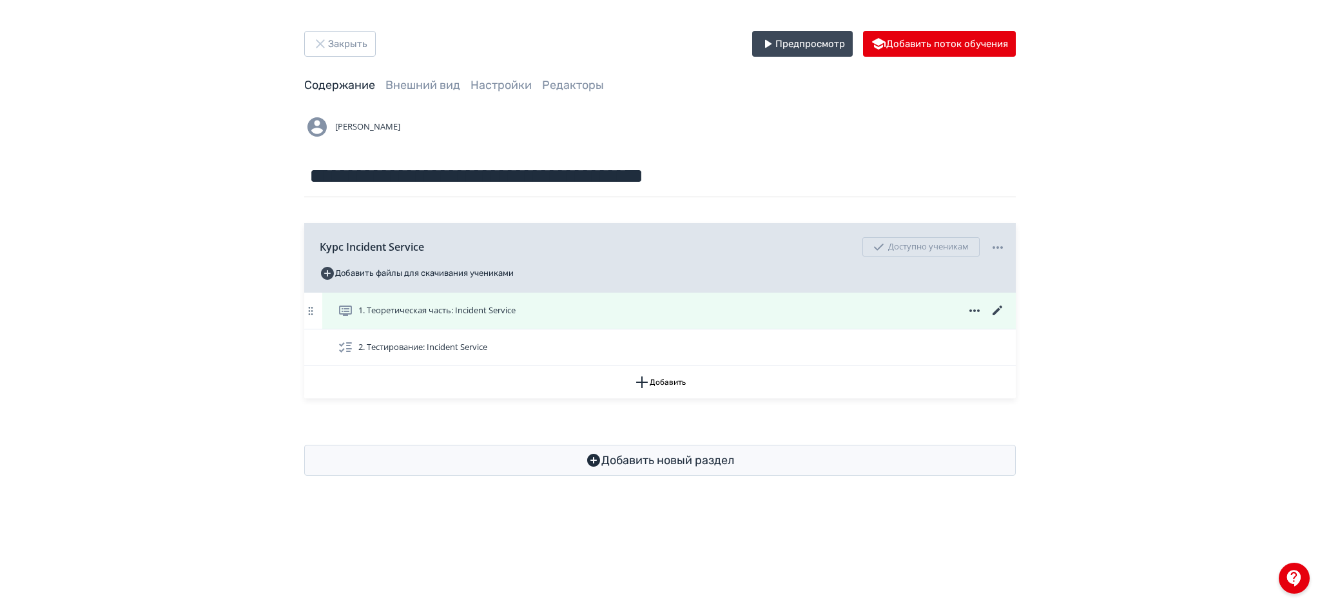
click at [994, 309] on icon at bounding box center [997, 310] width 15 height 15
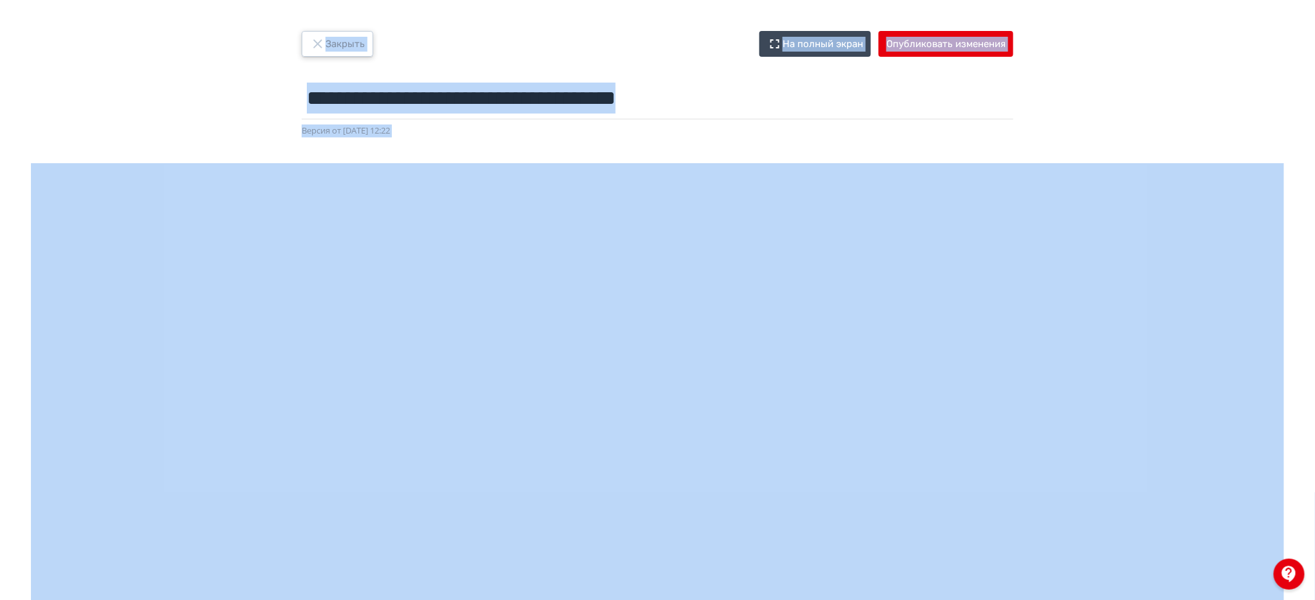
click at [344, 46] on button "Закрыть" at bounding box center [338, 44] width 72 height 26
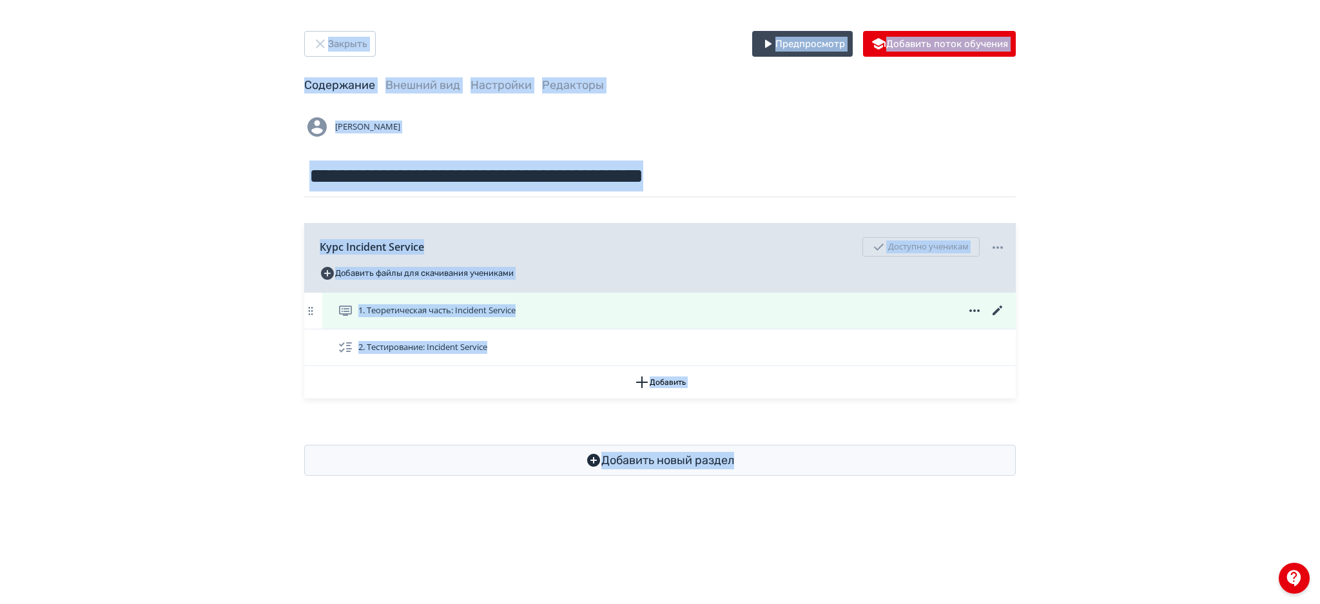
click at [603, 308] on div "1. Теоретическая часть: Incident Service" at bounding box center [672, 310] width 668 height 15
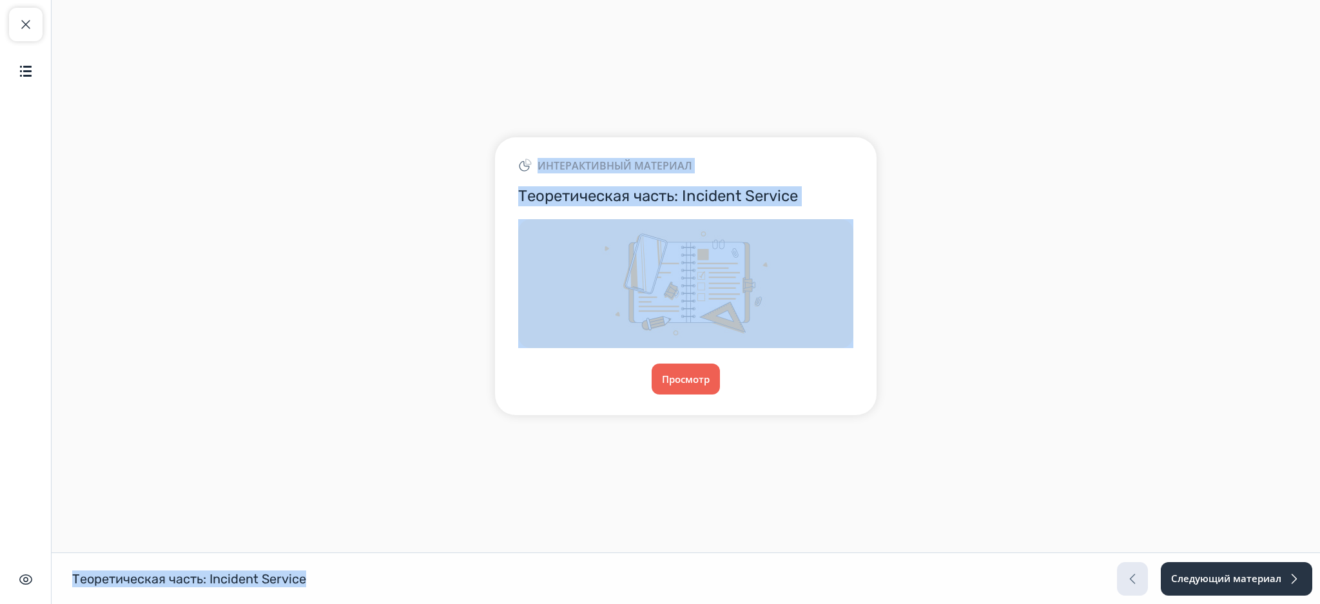
click at [390, 286] on div "Интерактивный материал Теоретическая часть: Incident Service Просмотр" at bounding box center [686, 276] width 1269 height 329
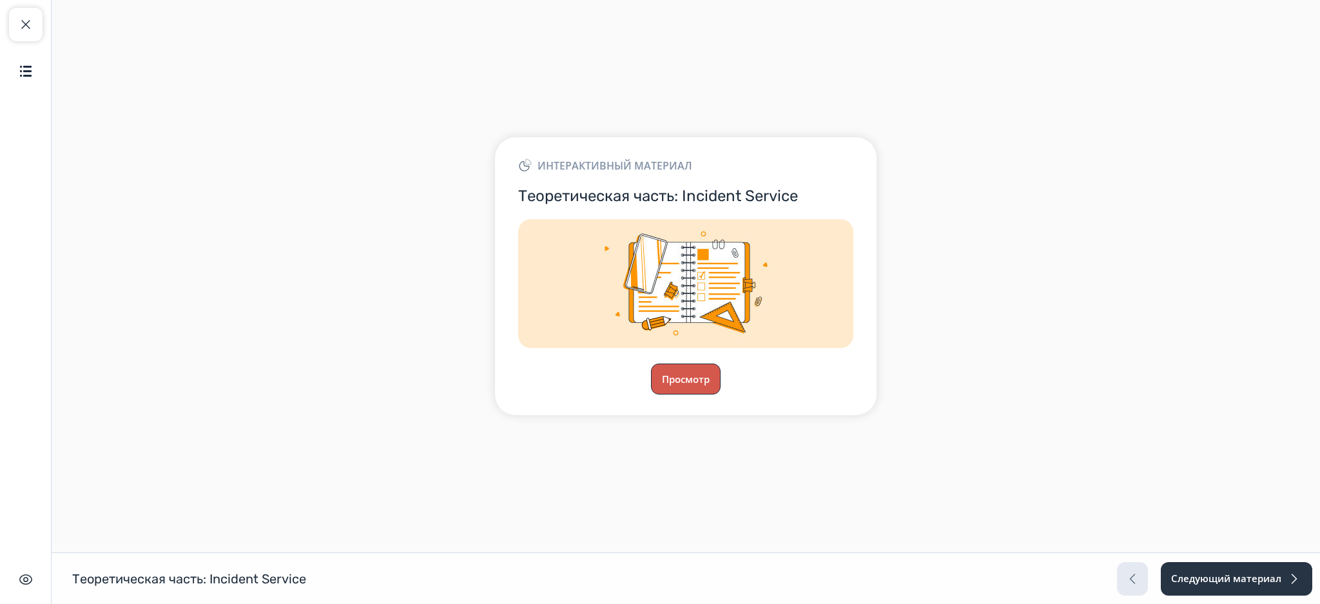
click at [661, 371] on button "Просмотр" at bounding box center [686, 379] width 70 height 31
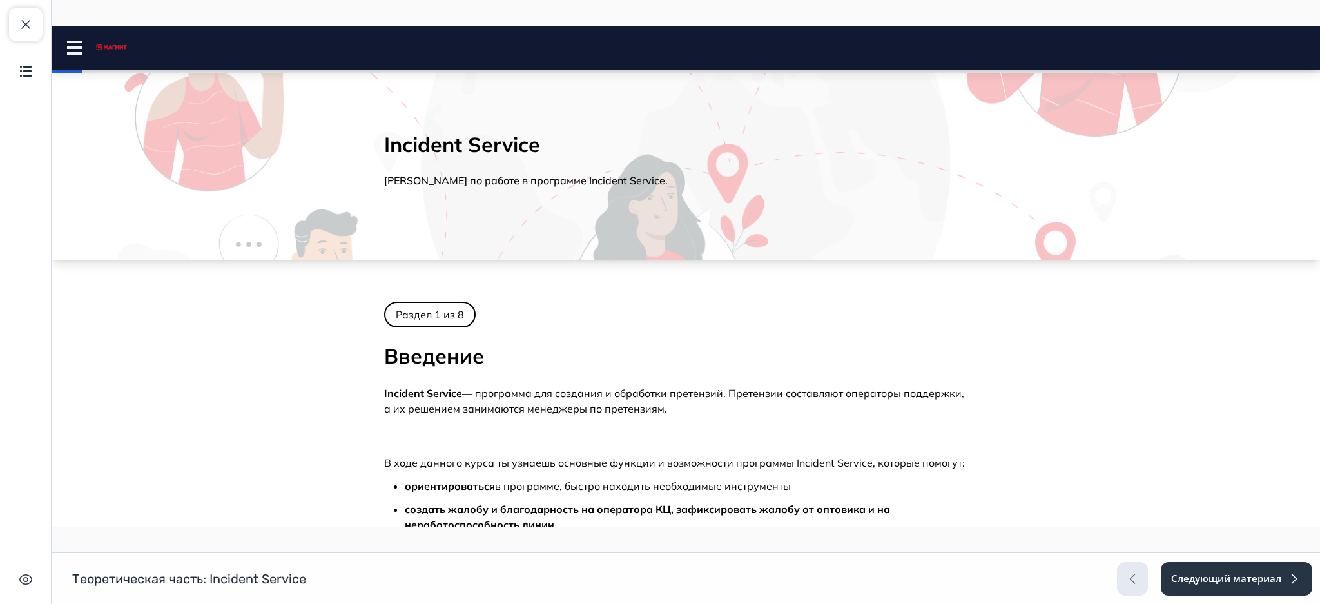
click at [78, 45] on icon at bounding box center [74, 48] width 15 height 14
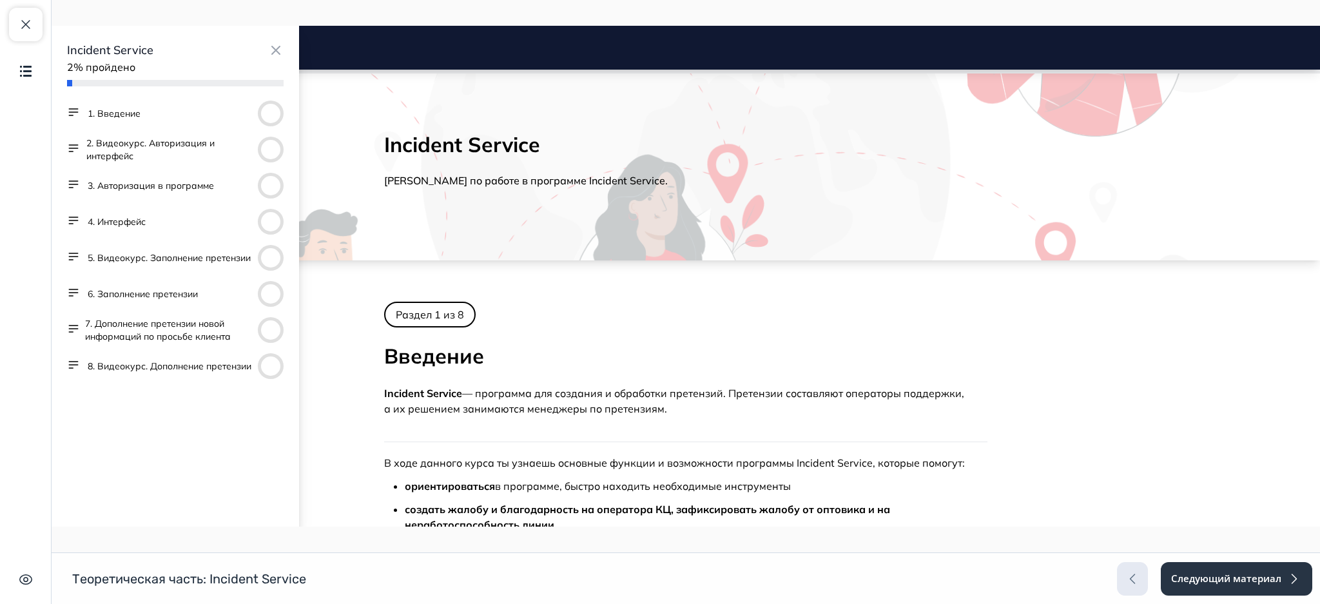
click at [137, 299] on button "6. Заполнение претензии" at bounding box center [143, 294] width 110 height 13
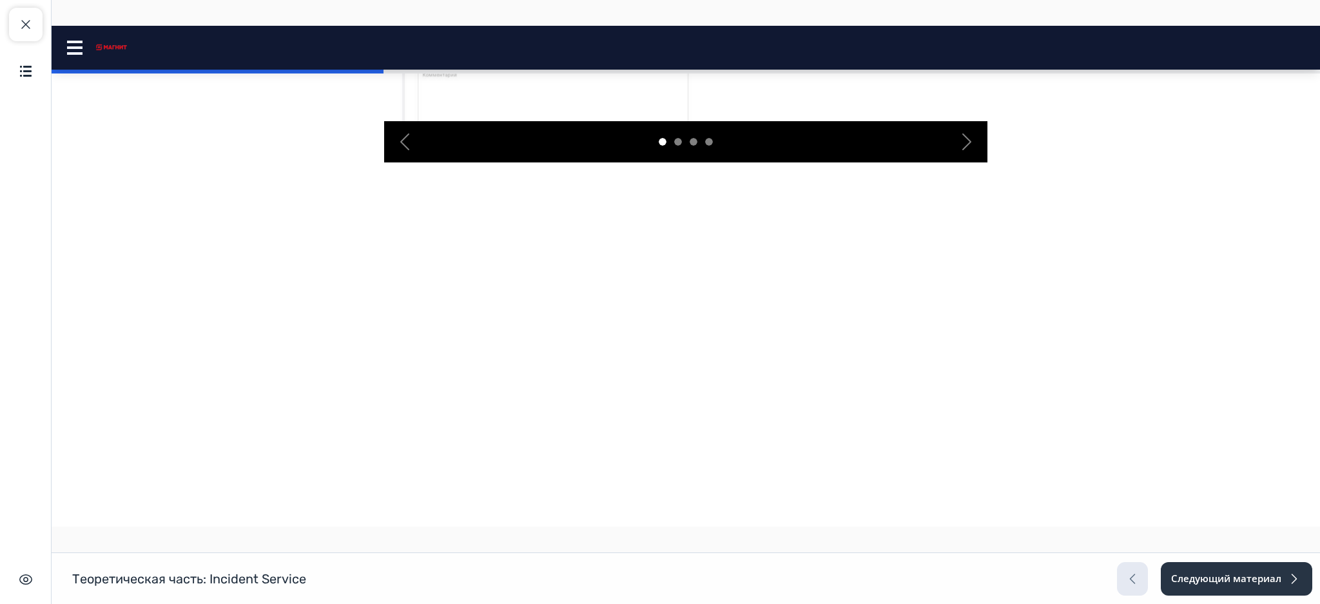
scroll to position [1901, 0]
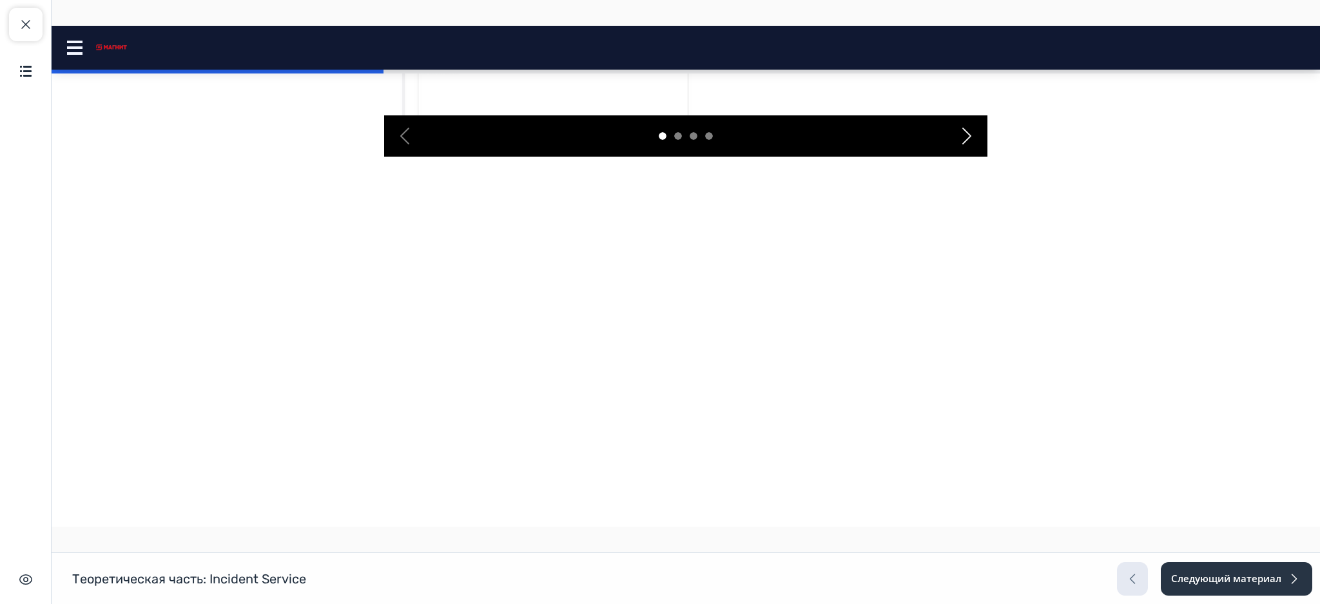
click at [968, 157] on div "Next" at bounding box center [967, 135] width 41 height 41
